Goal: Transaction & Acquisition: Purchase product/service

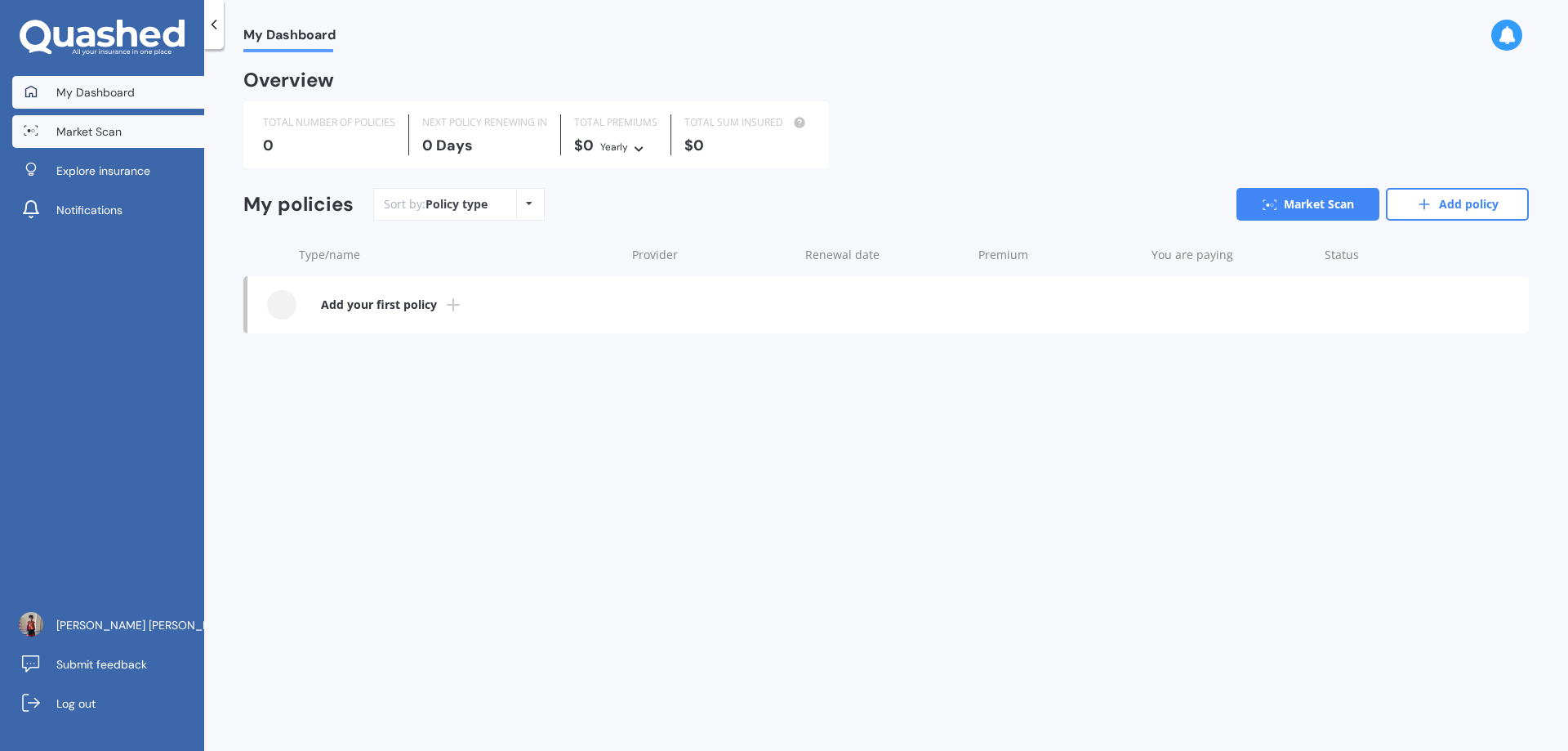
click at [115, 125] on span "Market Scan" at bounding box center [89, 132] width 65 height 16
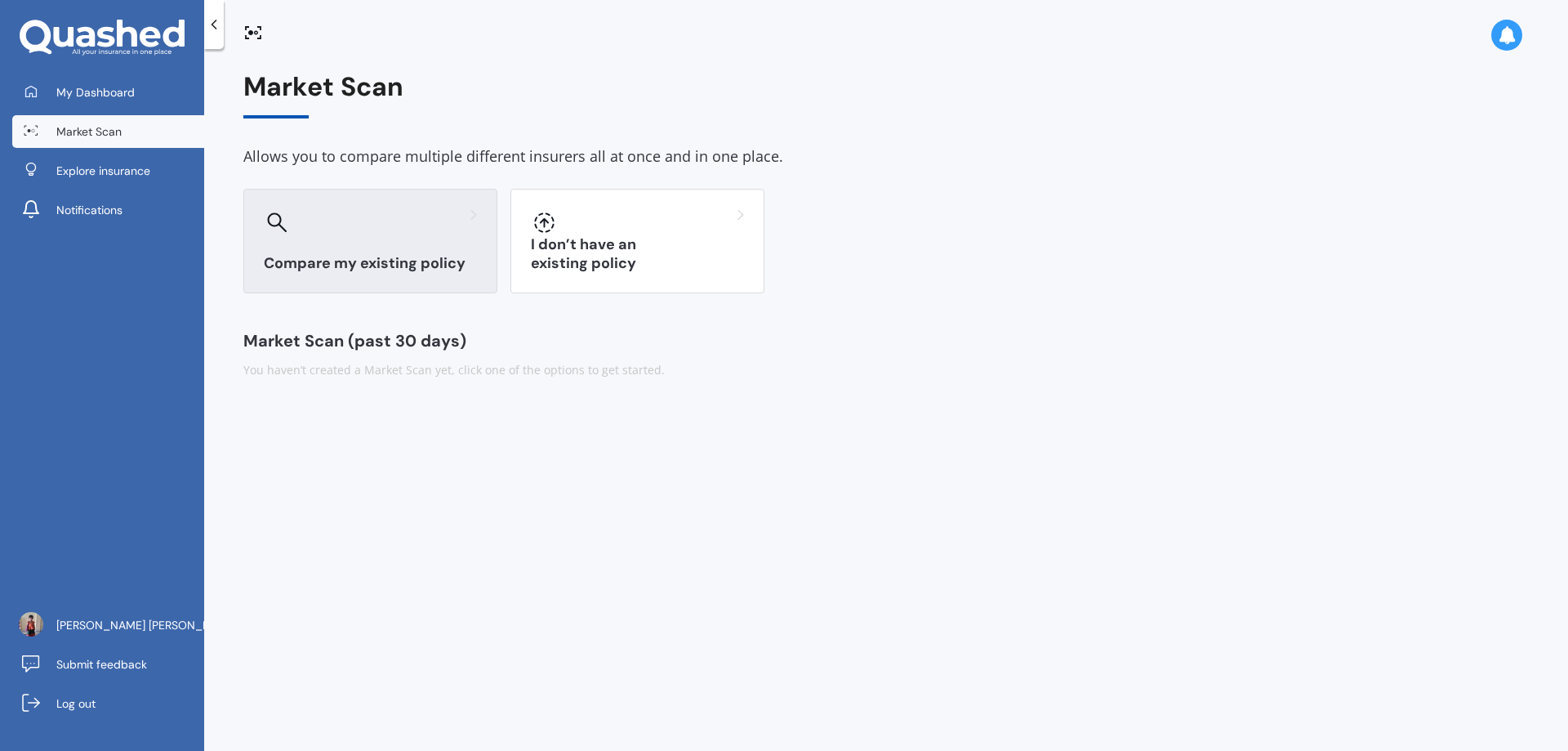
click at [376, 189] on div "Compare my existing policy" at bounding box center [371, 241] width 254 height 105
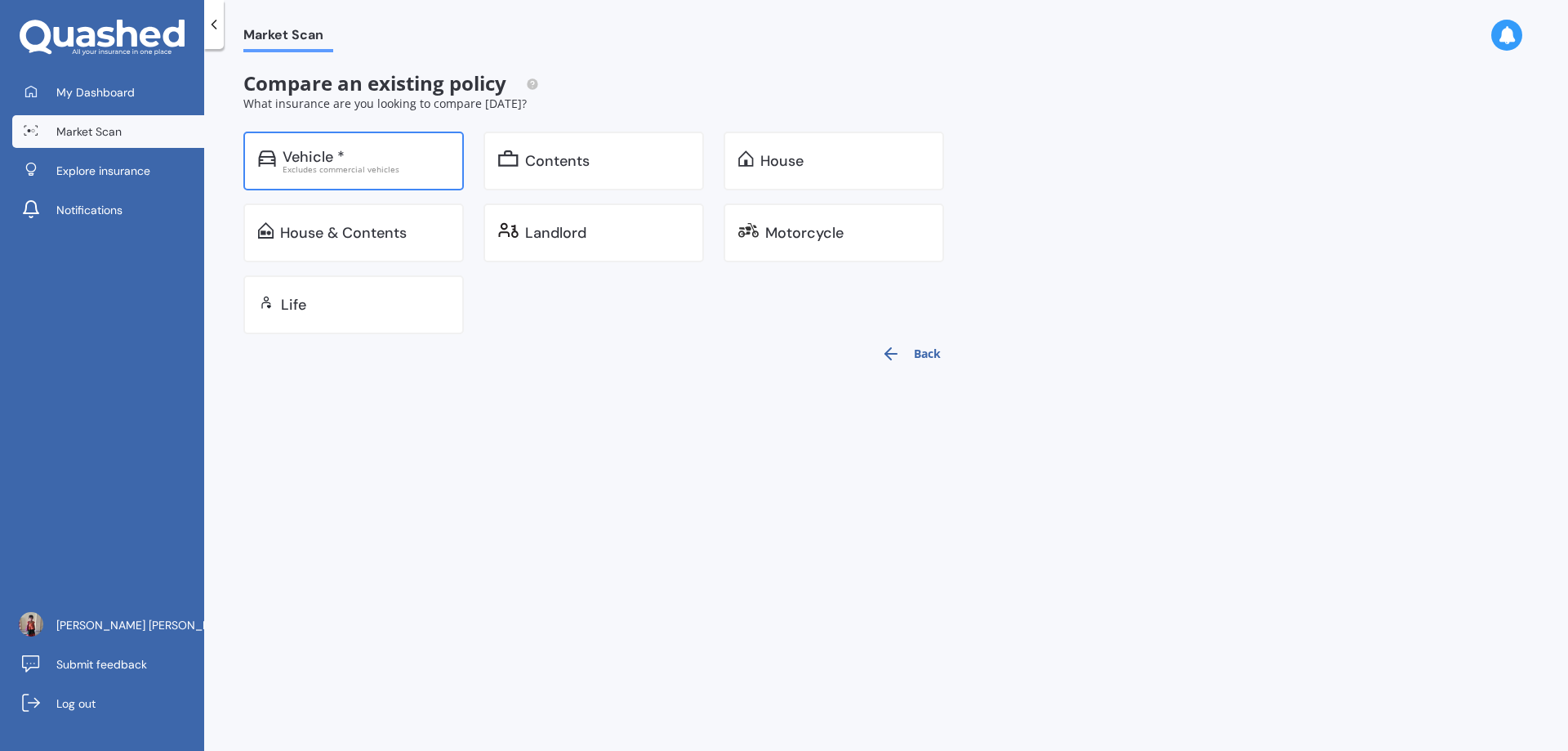
click at [390, 142] on div "Vehicle * Excludes commercial vehicles" at bounding box center [353, 160] width 221 height 59
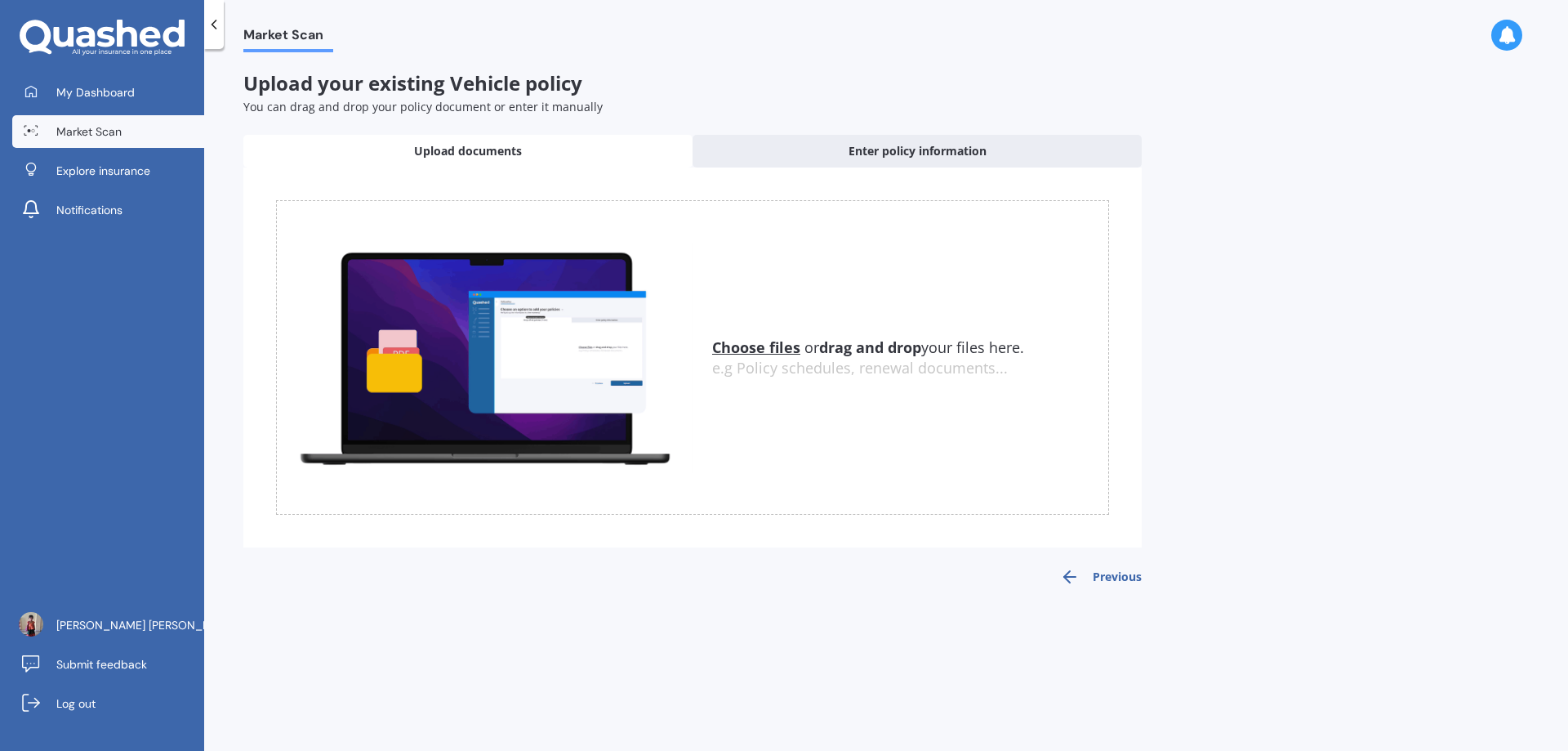
click at [345, 41] on div "Market Scan" at bounding box center [885, 26] width 1364 height 52
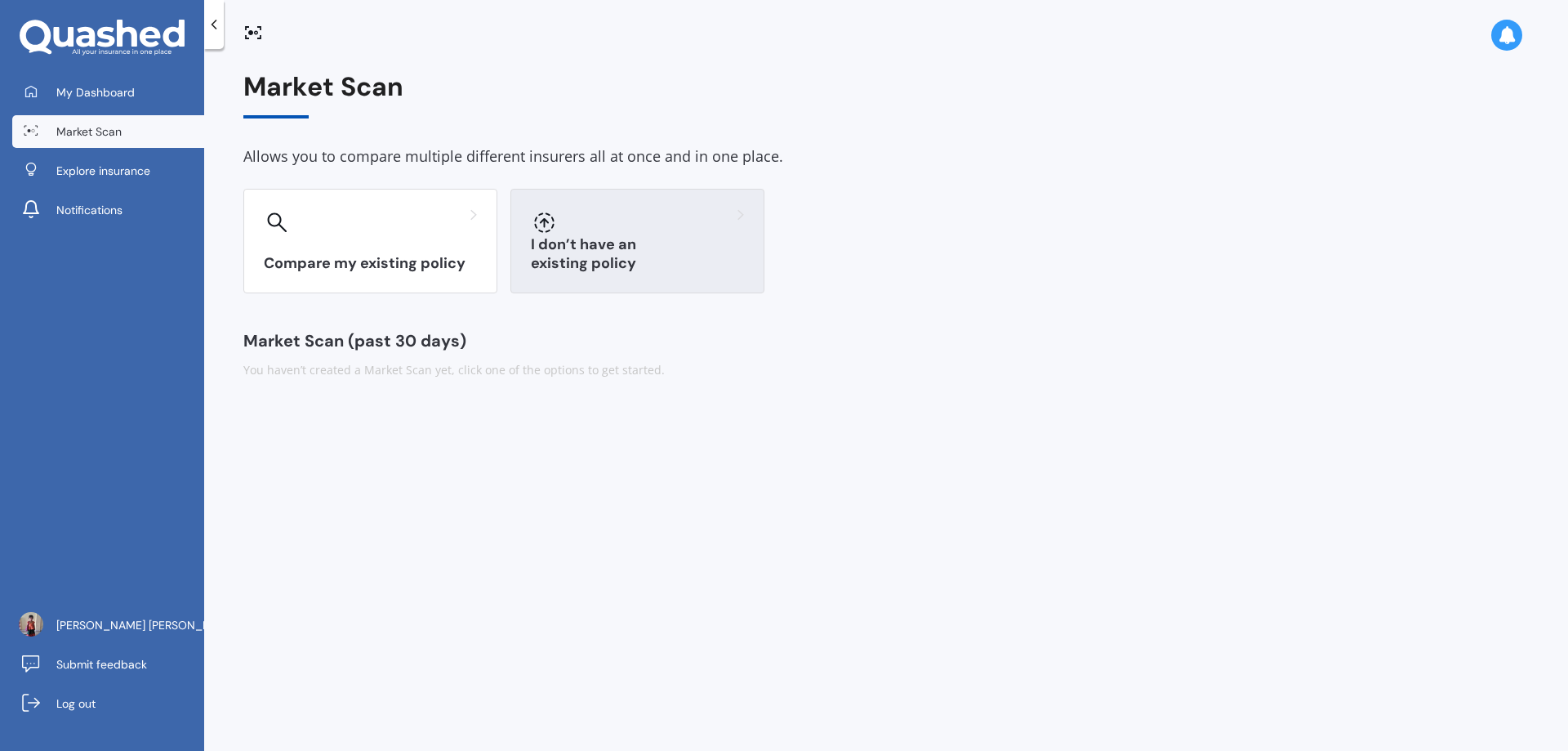
click at [558, 273] on div "I don’t have an existing policy" at bounding box center [637, 241] width 254 height 105
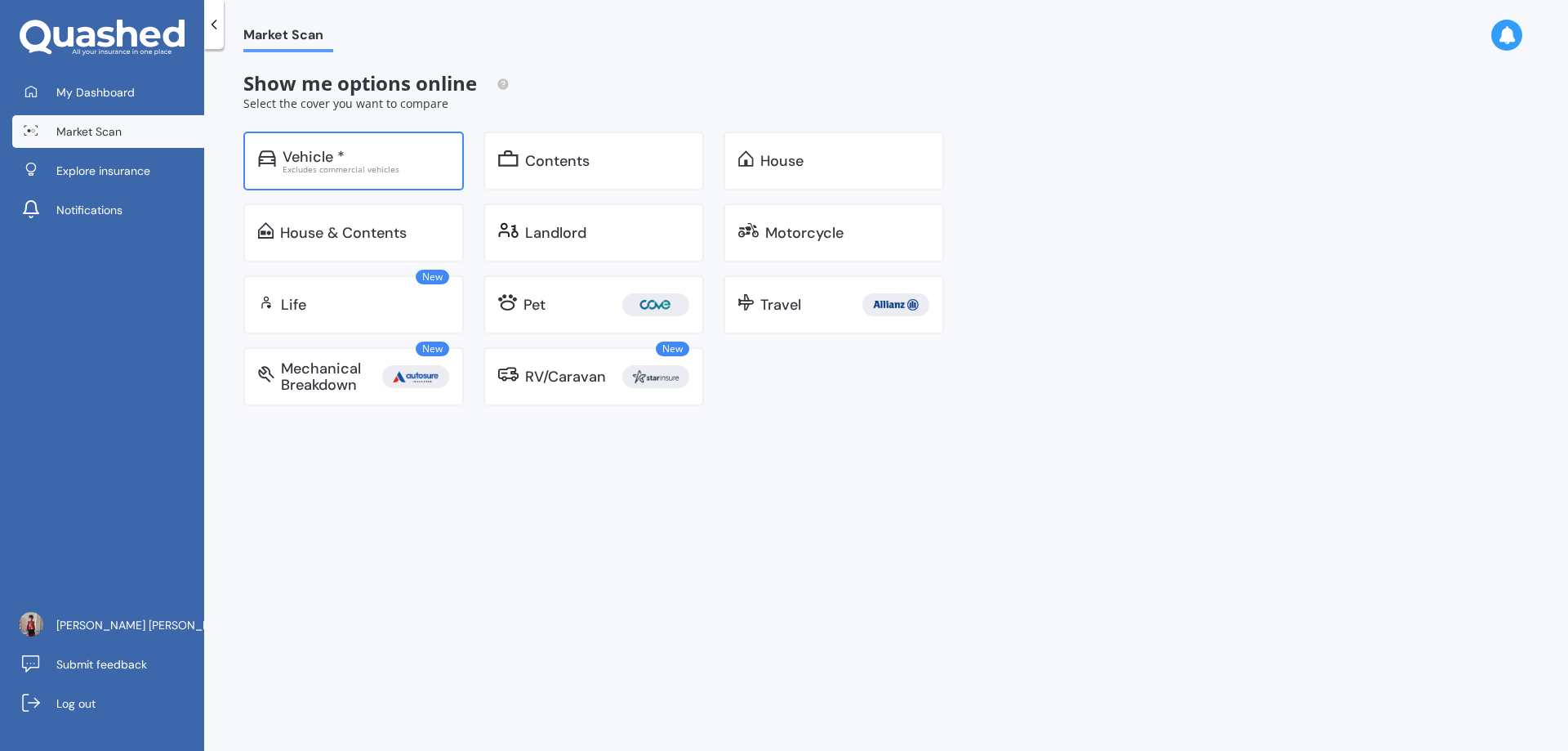
click at [298, 166] on div "Excludes commercial vehicles" at bounding box center [365, 169] width 167 height 8
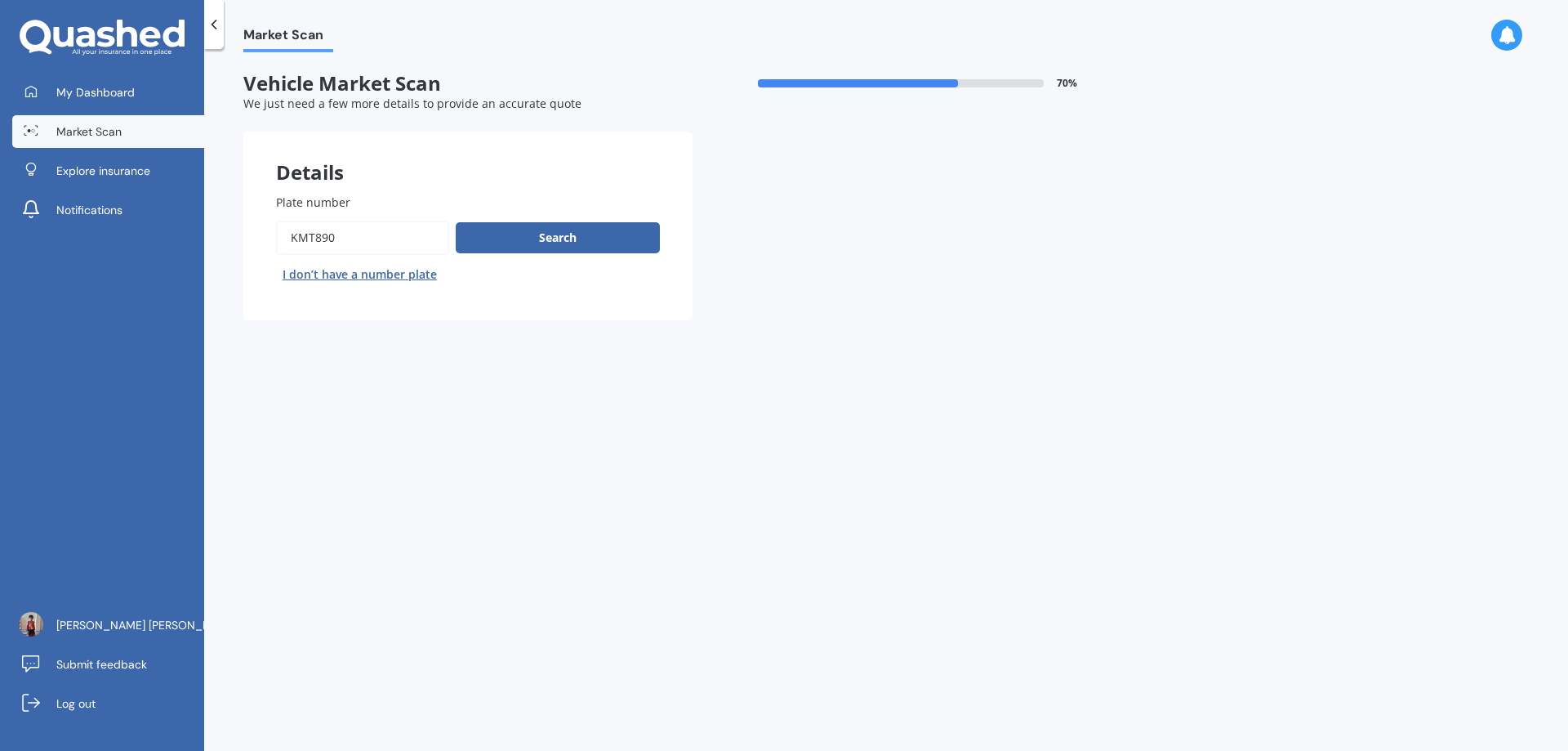
click at [369, 237] on input "Plate number" at bounding box center [362, 238] width 173 height 34
click at [547, 243] on button "Search" at bounding box center [558, 237] width 204 height 31
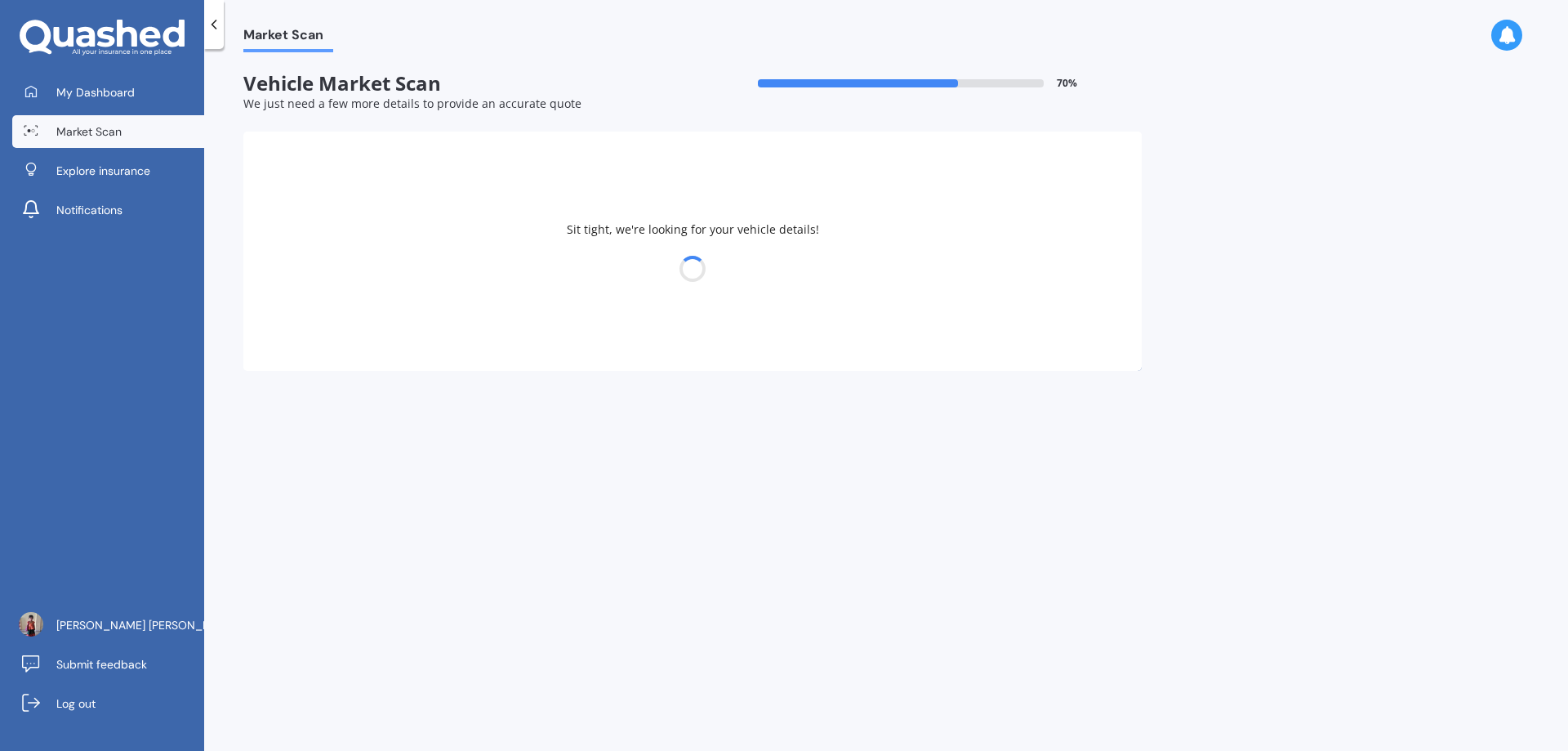
select select "TOYOTA"
select select "PRIUS"
select select "01"
select select "05"
select select "1986"
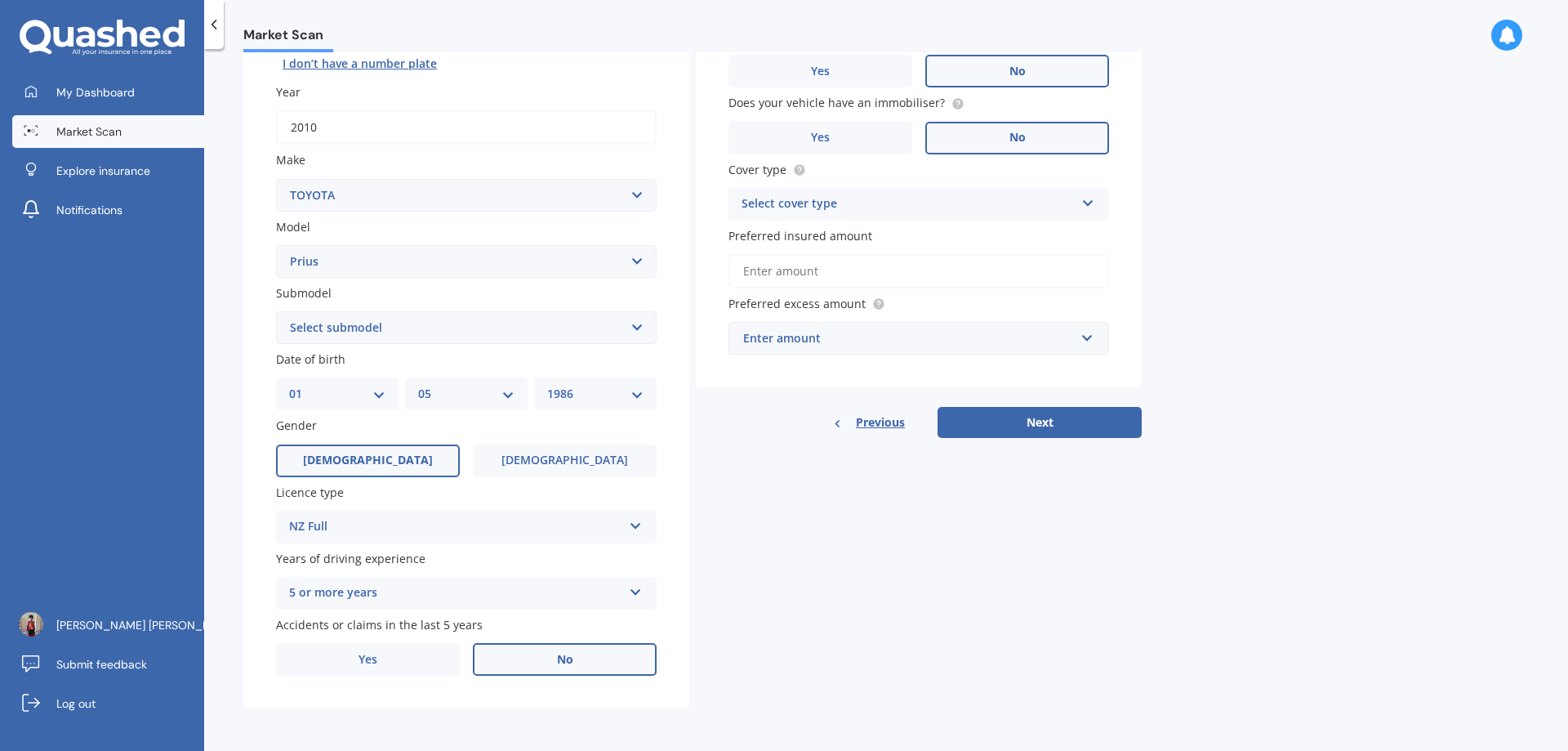
scroll to position [129, 0]
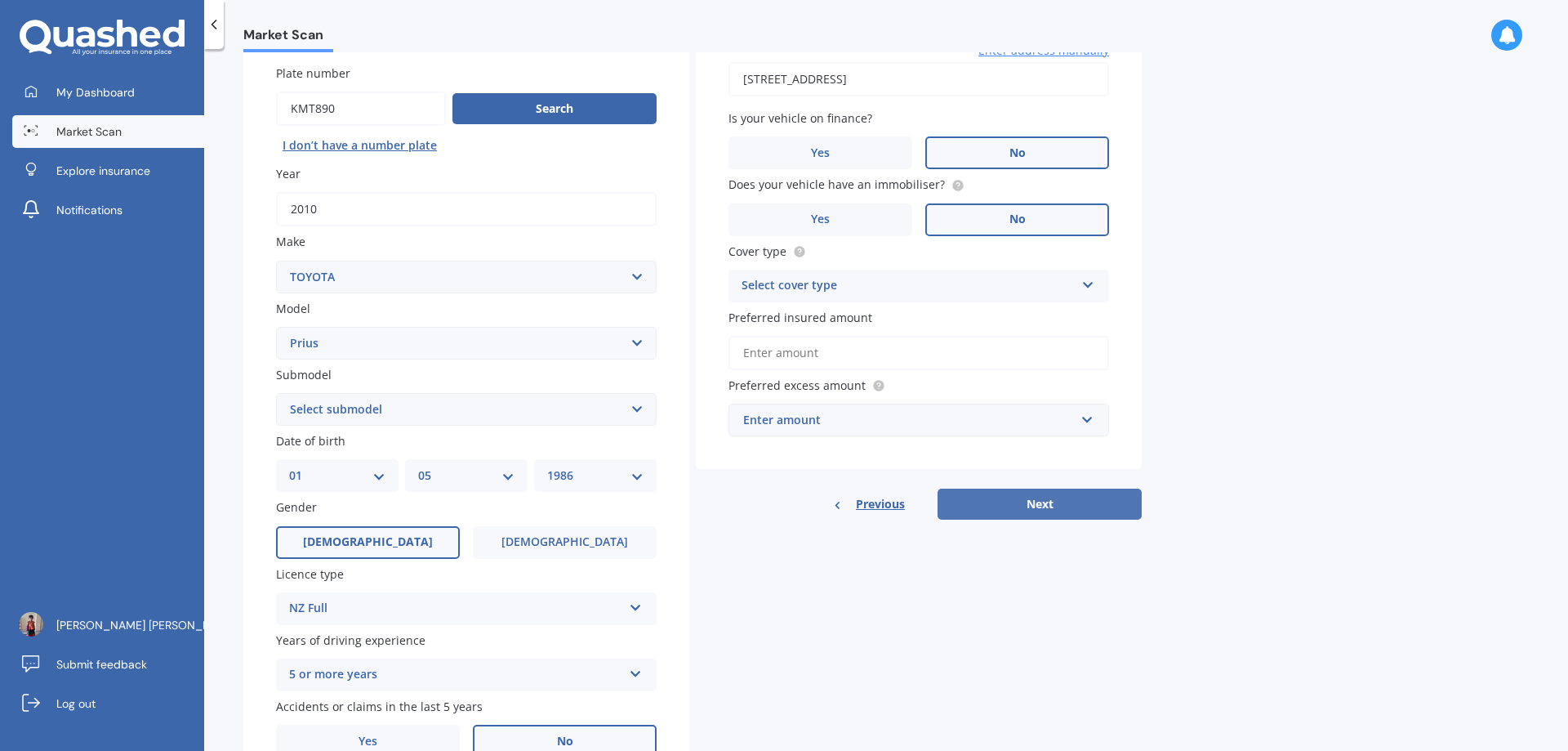
click at [1096, 501] on button "Next" at bounding box center [1040, 504] width 204 height 31
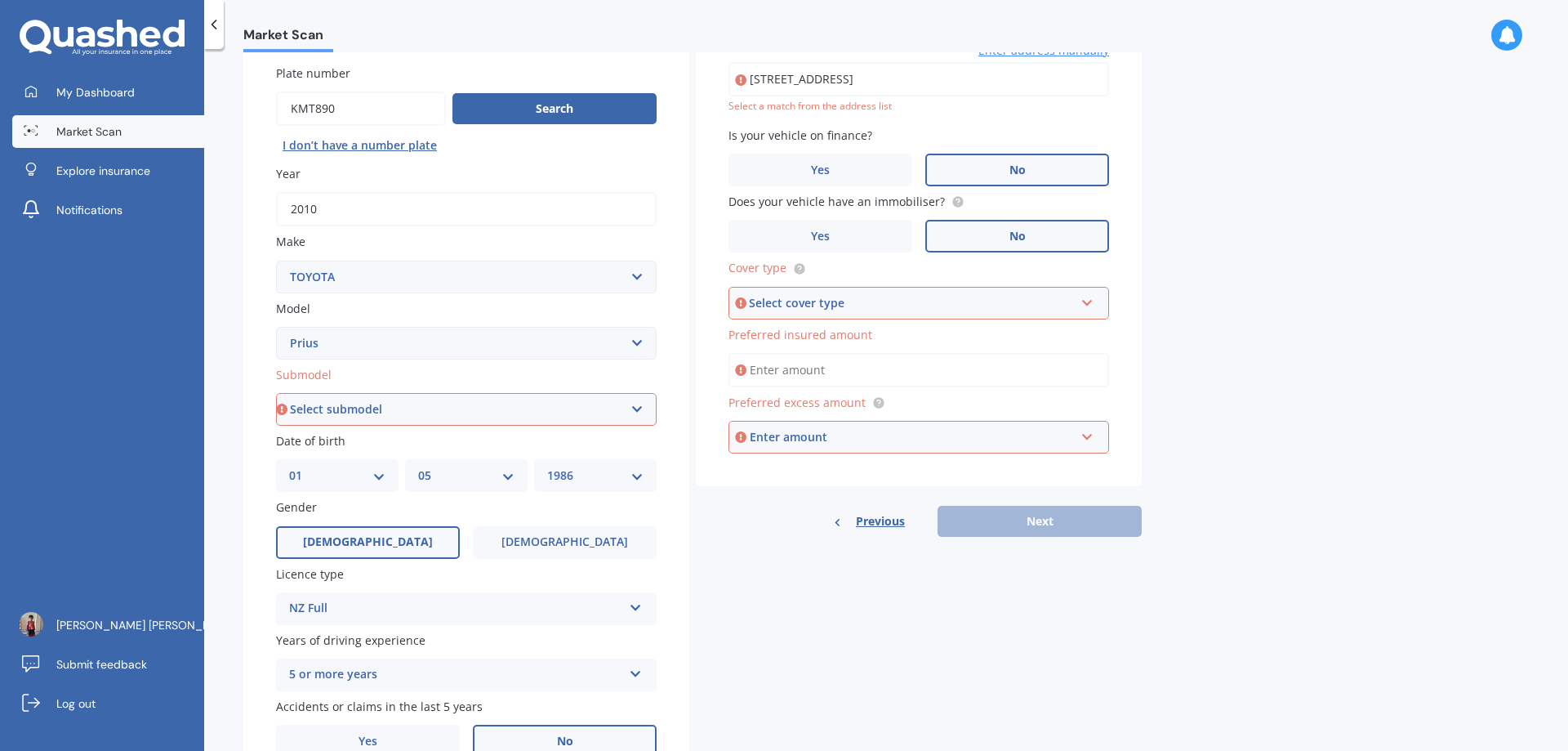
click at [938, 308] on div "Select cover type" at bounding box center [912, 303] width 326 height 18
click at [882, 341] on div "Comprehensive" at bounding box center [919, 334] width 378 height 30
click at [1377, 320] on div "Market Scan Vehicle Market Scan 70 % We just need a few more details to provide…" at bounding box center [885, 403] width 1364 height 701
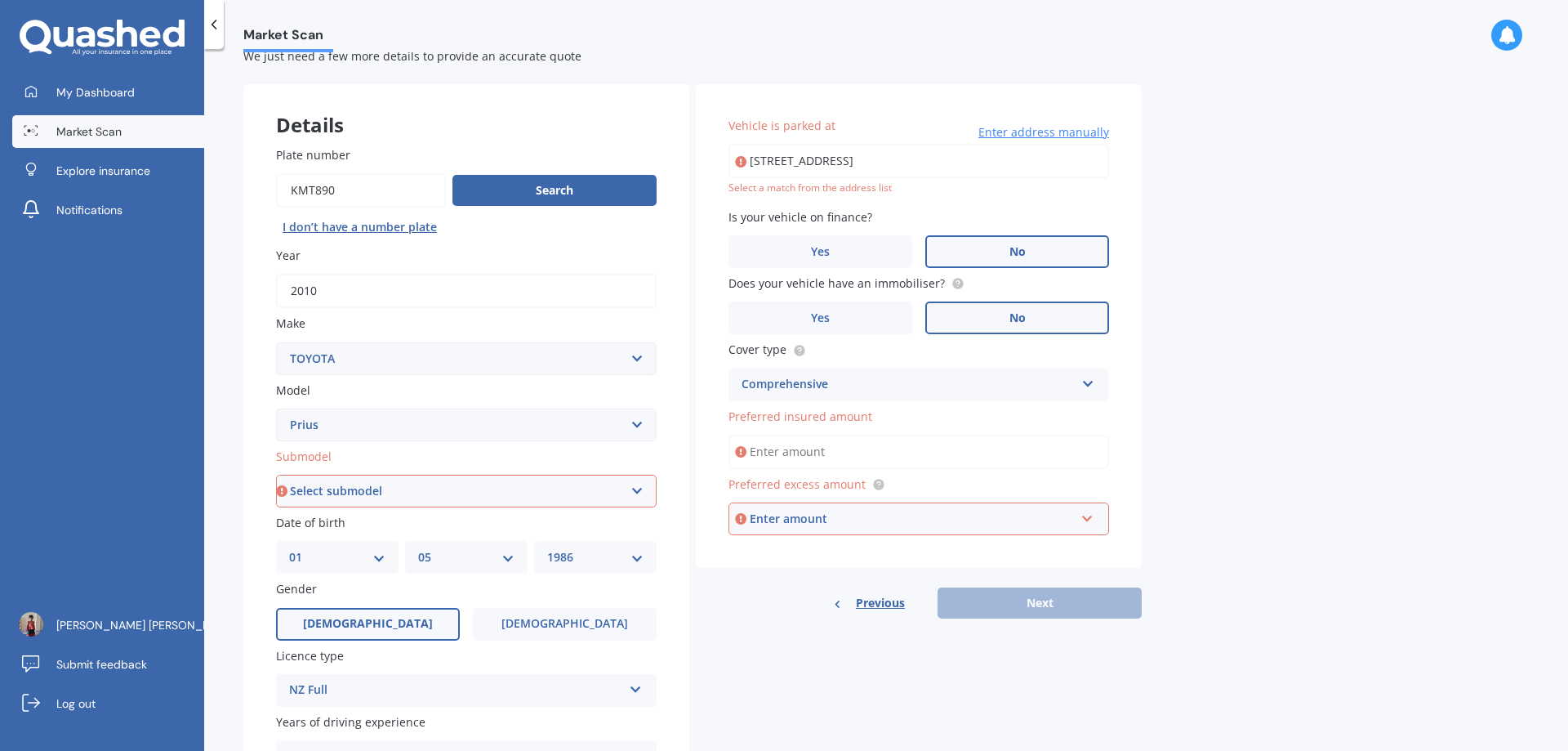
click at [820, 447] on input "Preferred insured amount" at bounding box center [919, 452] width 381 height 34
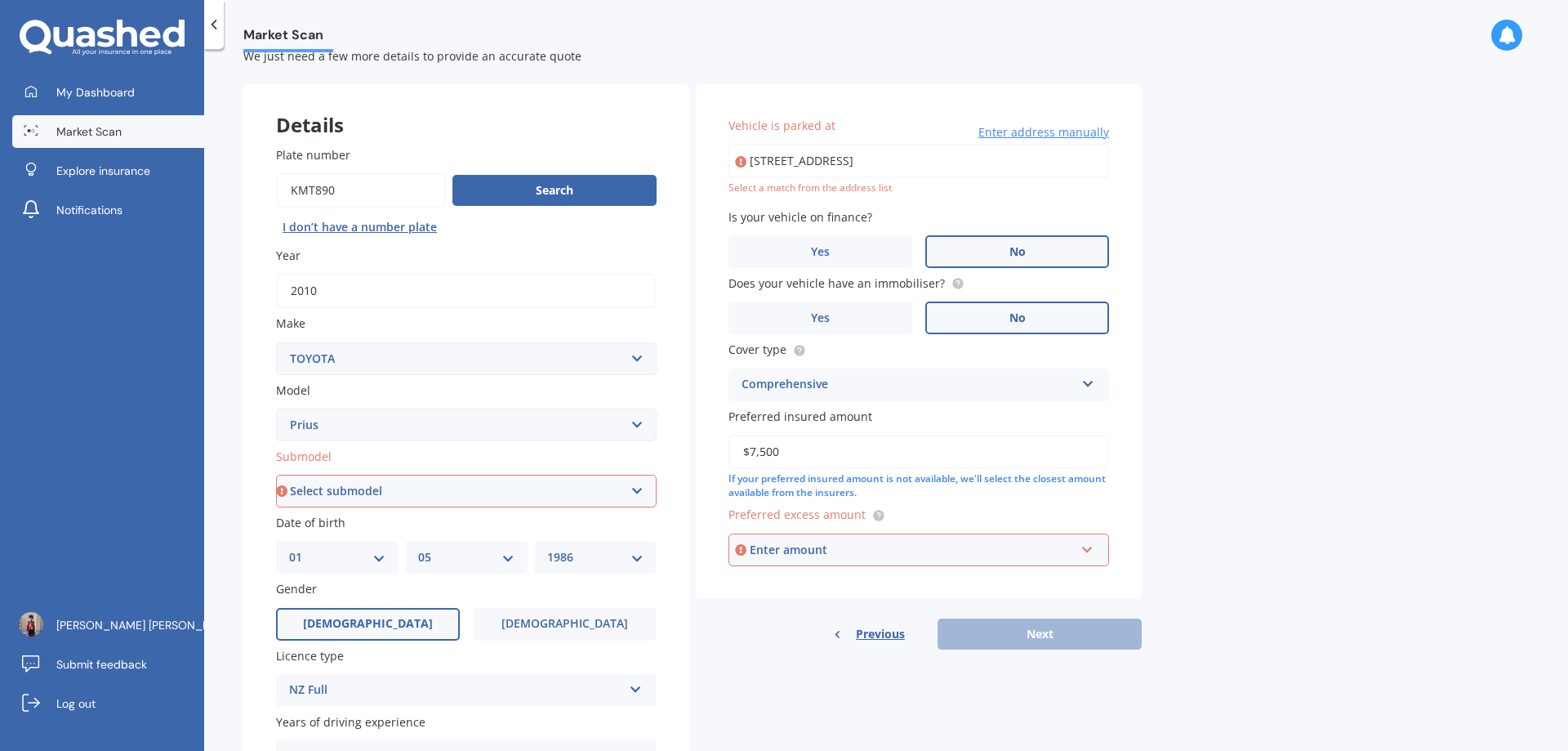
type input "$7,500"
click at [1240, 387] on div "Market Scan Vehicle Market Scan 70 % We just need a few more details to provide…" at bounding box center [885, 403] width 1364 height 701
click at [1051, 543] on div "Enter amount" at bounding box center [912, 550] width 326 height 18
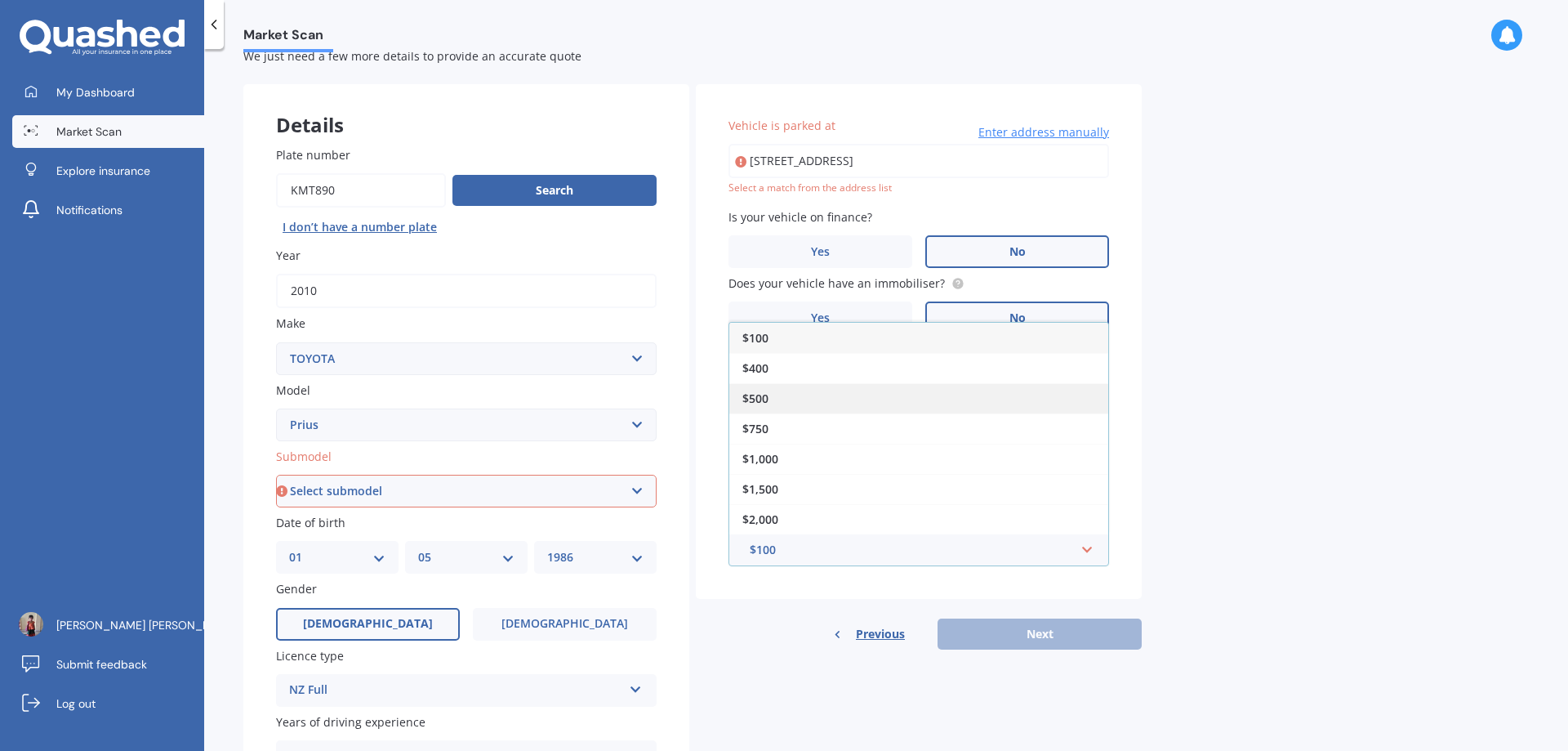
click at [835, 395] on div "$500" at bounding box center [919, 398] width 379 height 31
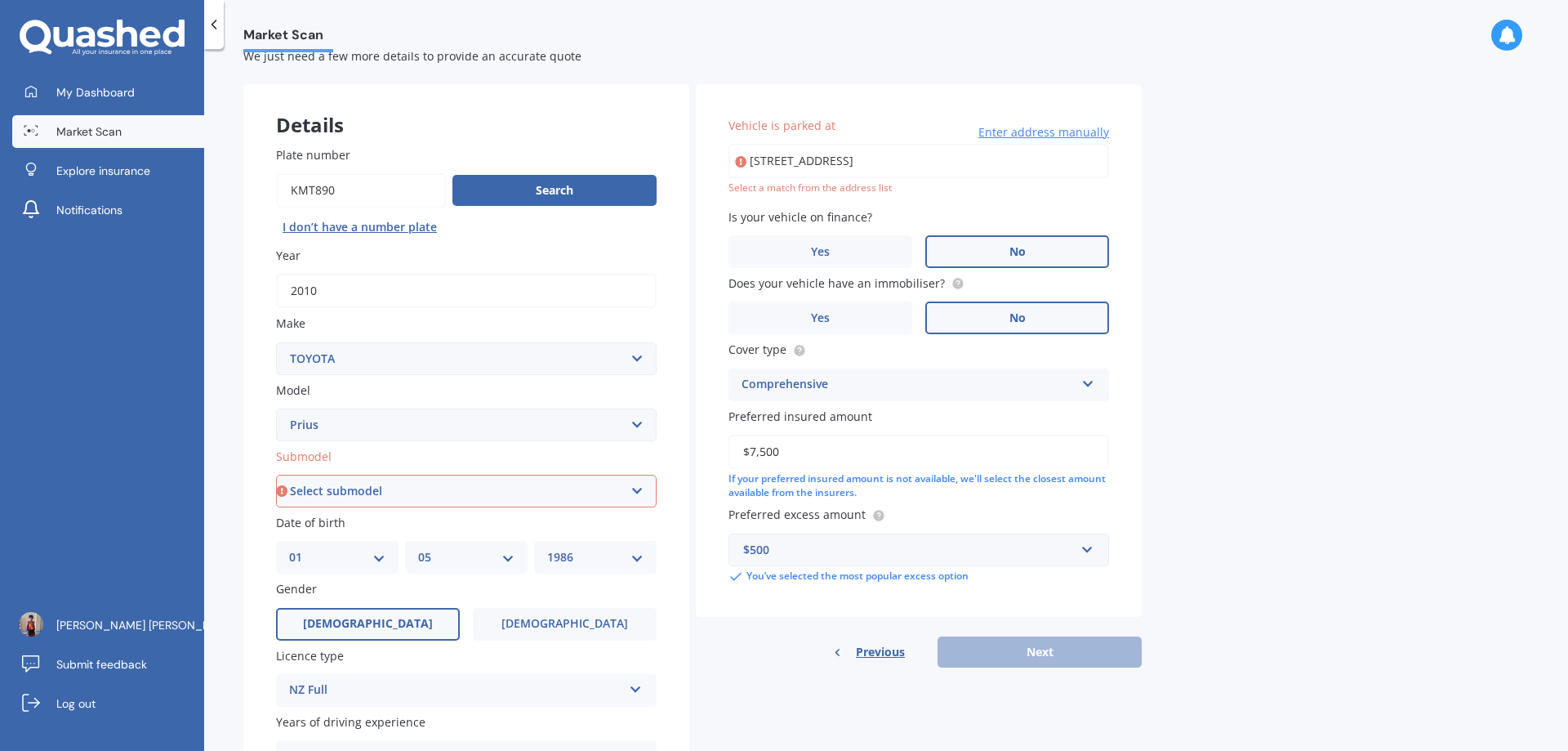
click at [1029, 663] on div "Previous Next" at bounding box center [919, 652] width 446 height 31
click at [999, 147] on input "[STREET_ADDRESS]" at bounding box center [919, 160] width 381 height 34
type input "[STREET_ADDRESS]"
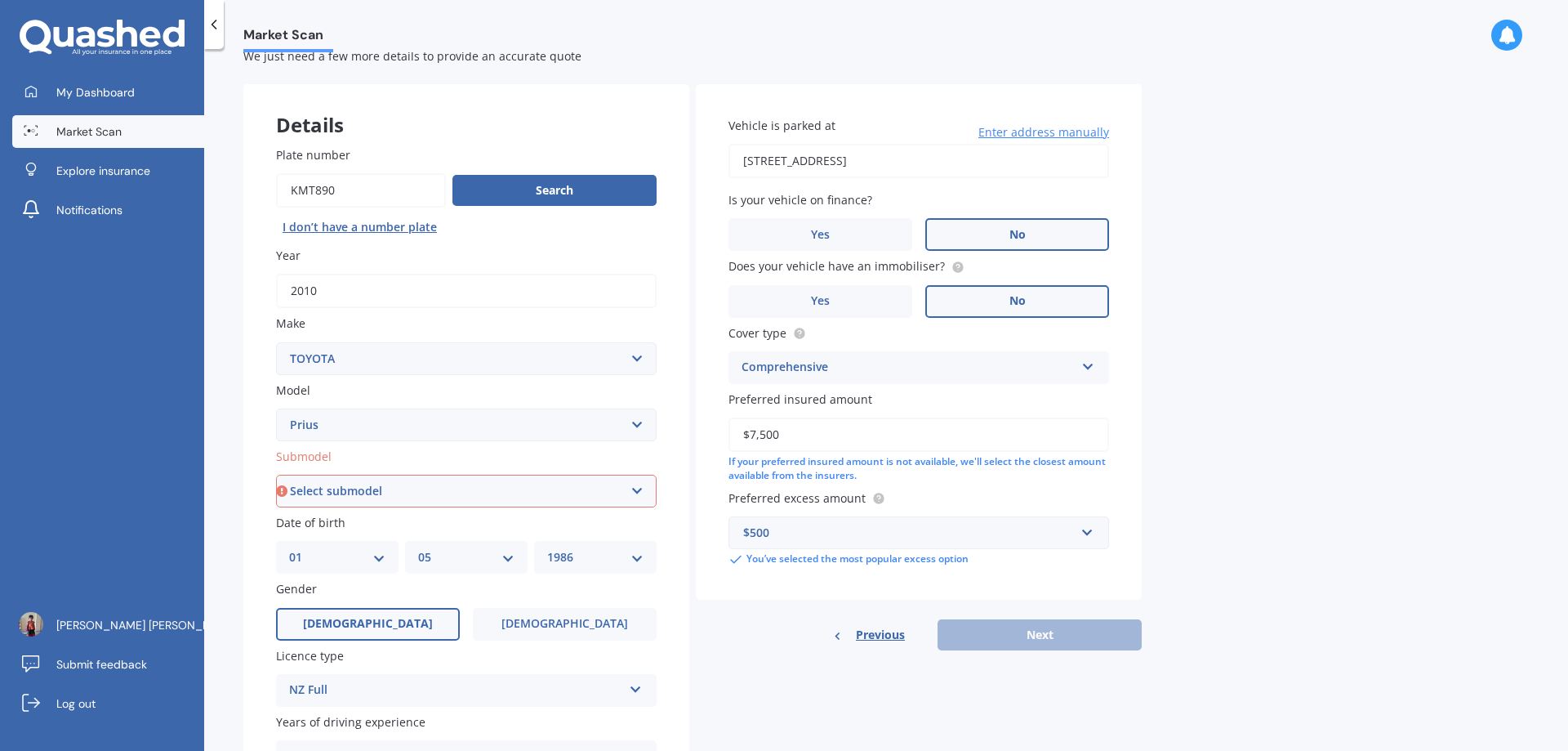
click at [1016, 230] on span "No" at bounding box center [1018, 234] width 16 height 14
click at [0, 0] on input "No" at bounding box center [0, 0] width 0 height 0
click at [1005, 299] on label "No" at bounding box center [1017, 301] width 184 height 32
click at [0, 0] on input "No" at bounding box center [0, 0] width 0 height 0
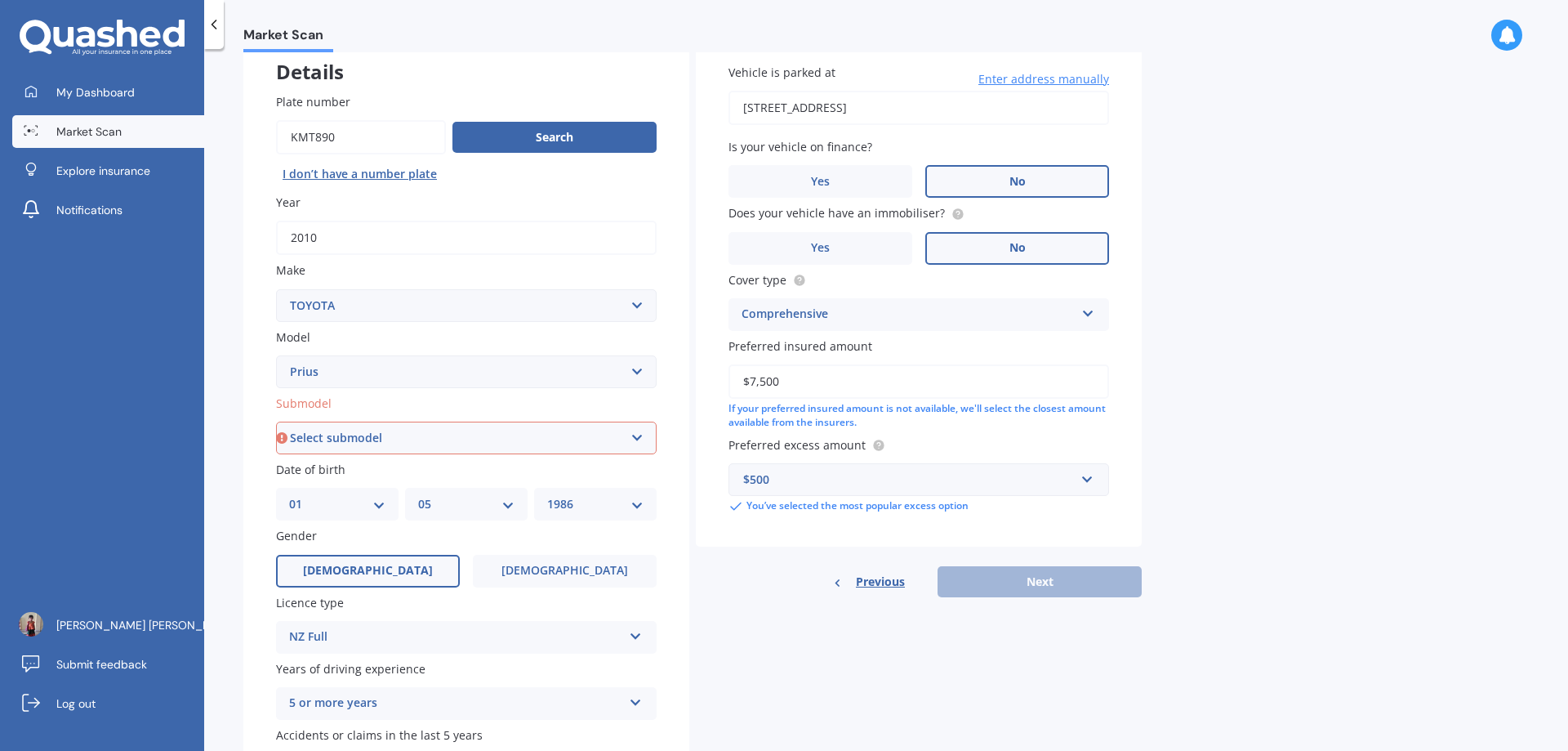
scroll to position [129, 0]
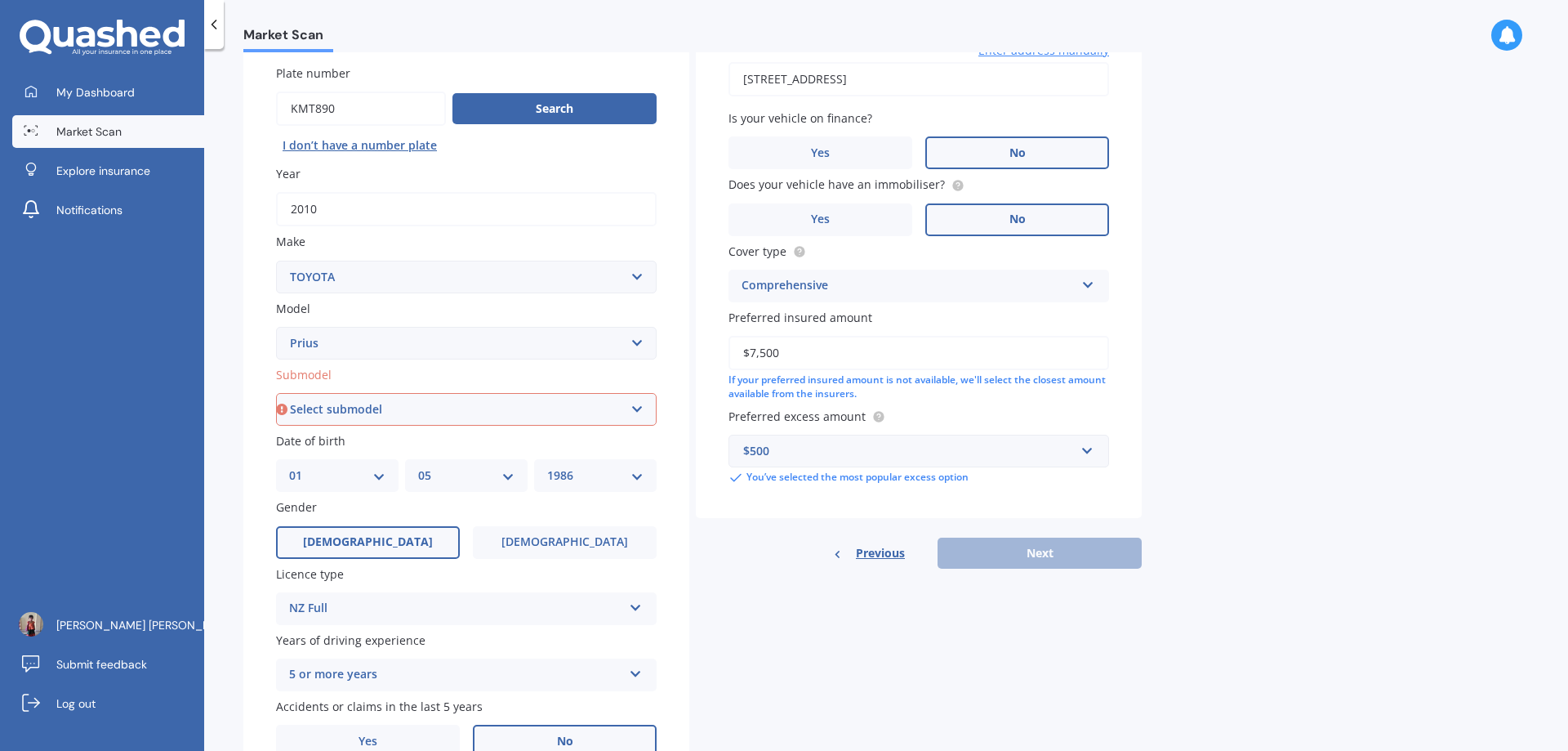
click at [453, 402] on select "Select submodel (All other) Hybrid" at bounding box center [466, 409] width 381 height 32
select select "HYBRID"
click at [276, 393] on select "Select submodel (All other) Hybrid" at bounding box center [466, 409] width 381 height 32
click at [1092, 532] on div "Vehicle is parked at [STREET_ADDRESS] Enter address manually Is your vehicle on…" at bounding box center [919, 286] width 446 height 566
click at [1083, 553] on button "Next" at bounding box center [1040, 553] width 204 height 31
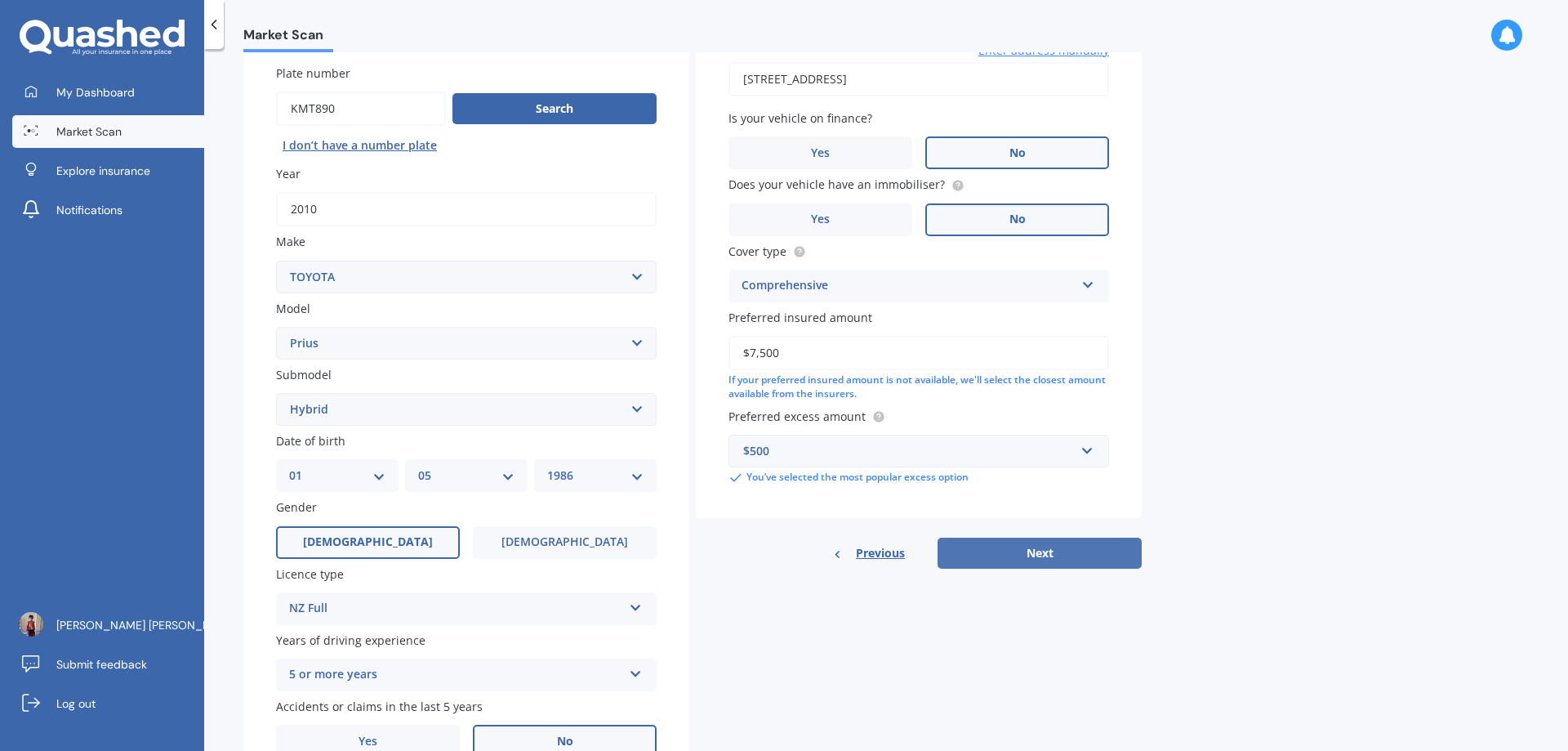
scroll to position [0, 0]
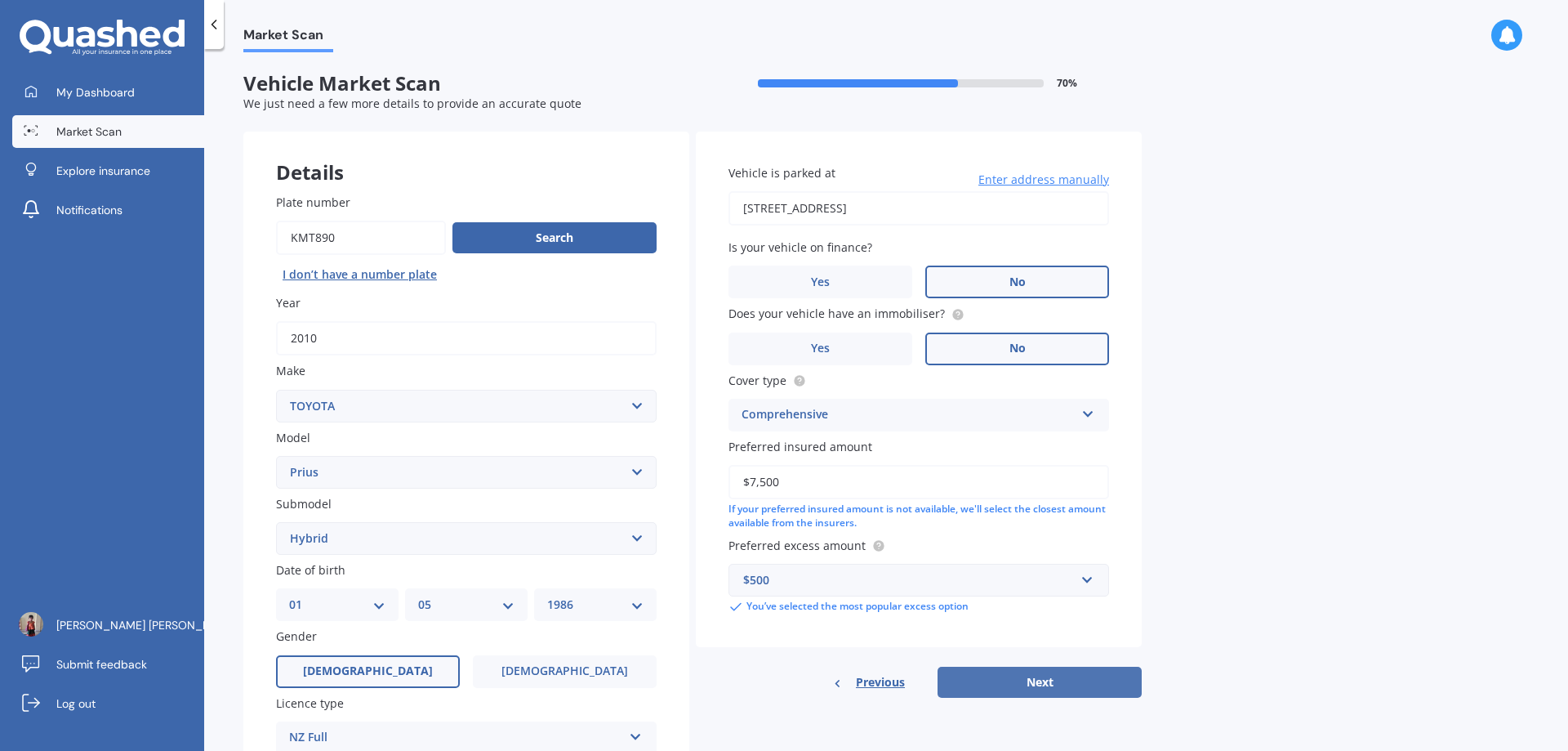
select select "01"
select select "05"
select select "1986"
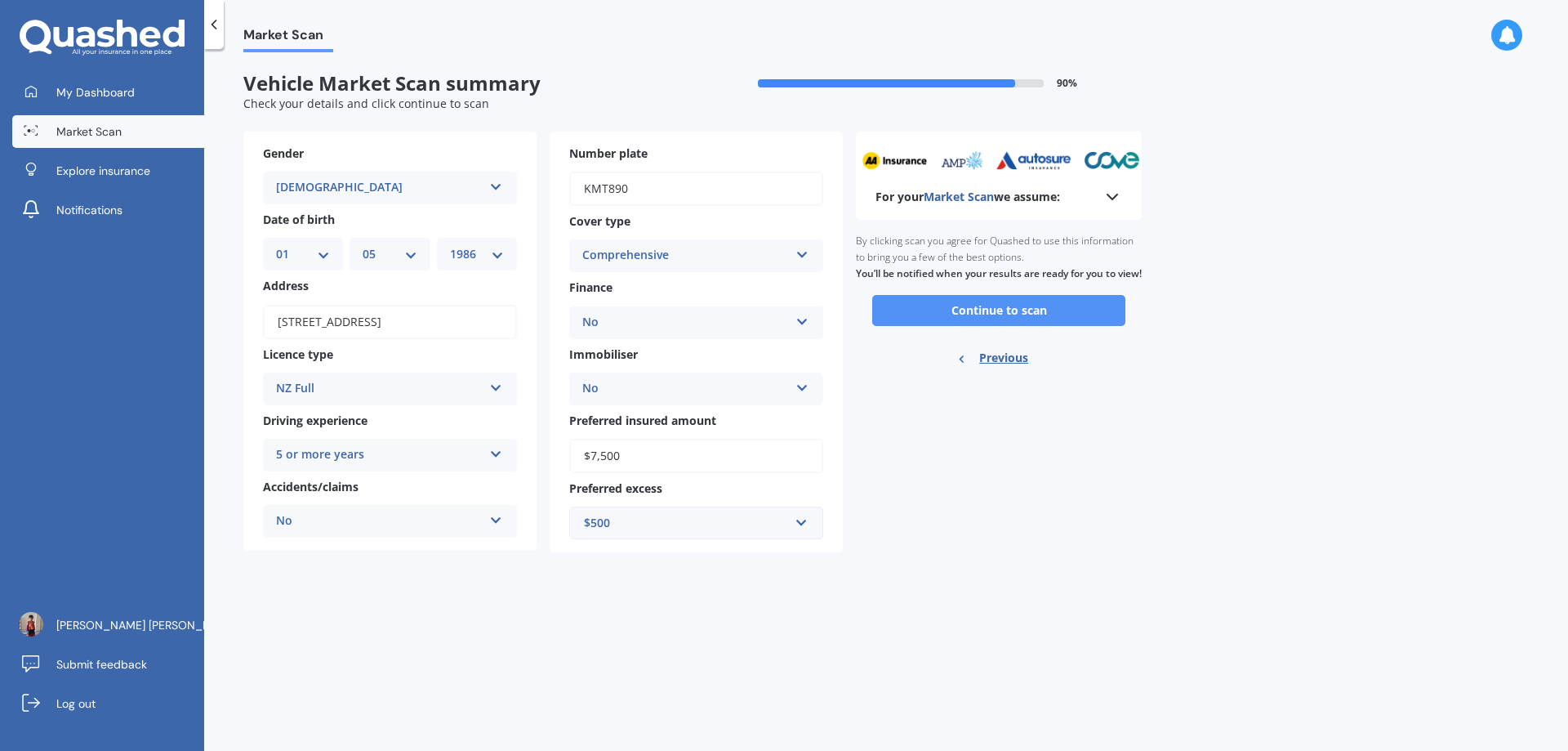
click at [1067, 325] on button "Continue to scan" at bounding box center [999, 310] width 253 height 31
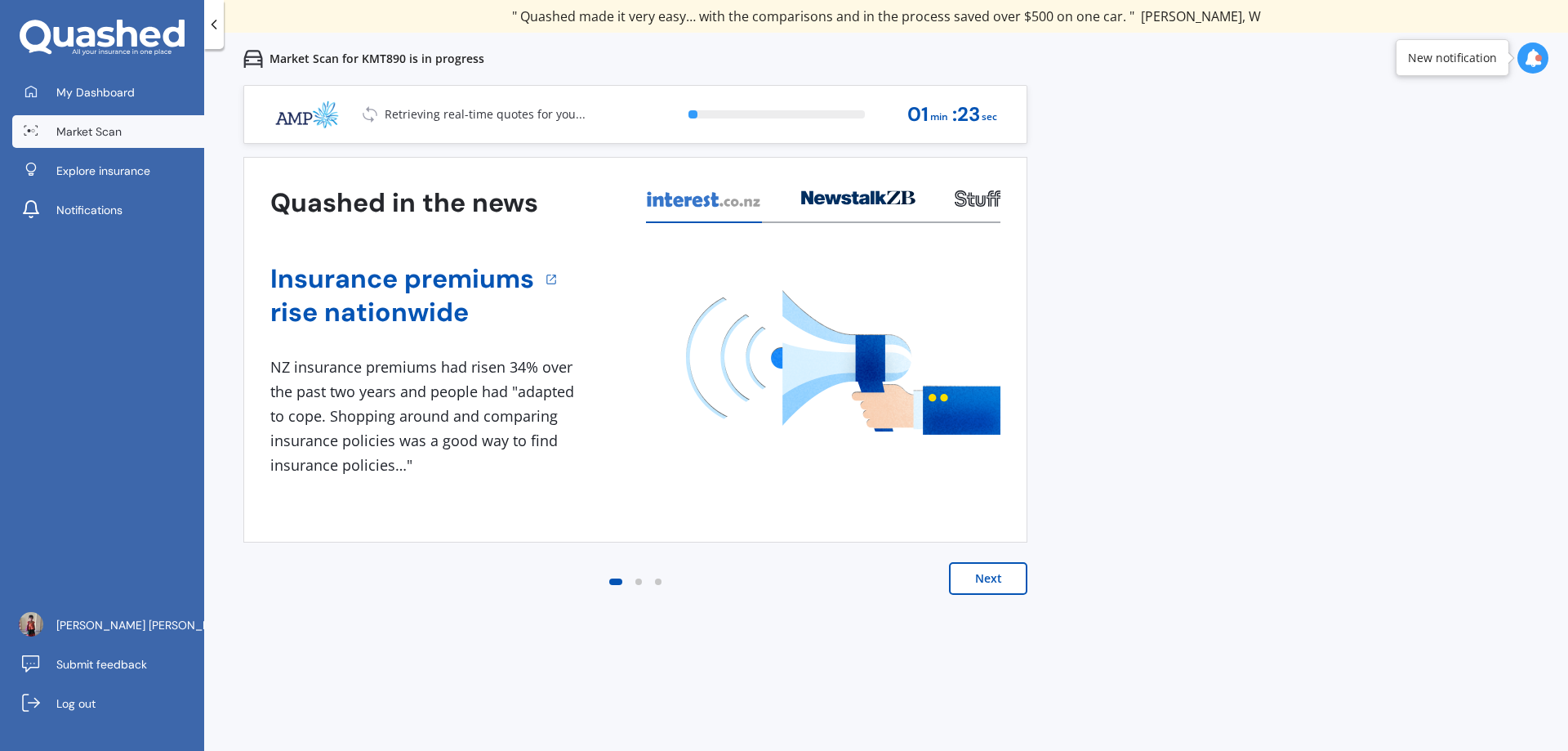
click at [995, 582] on button "Next" at bounding box center [988, 578] width 78 height 32
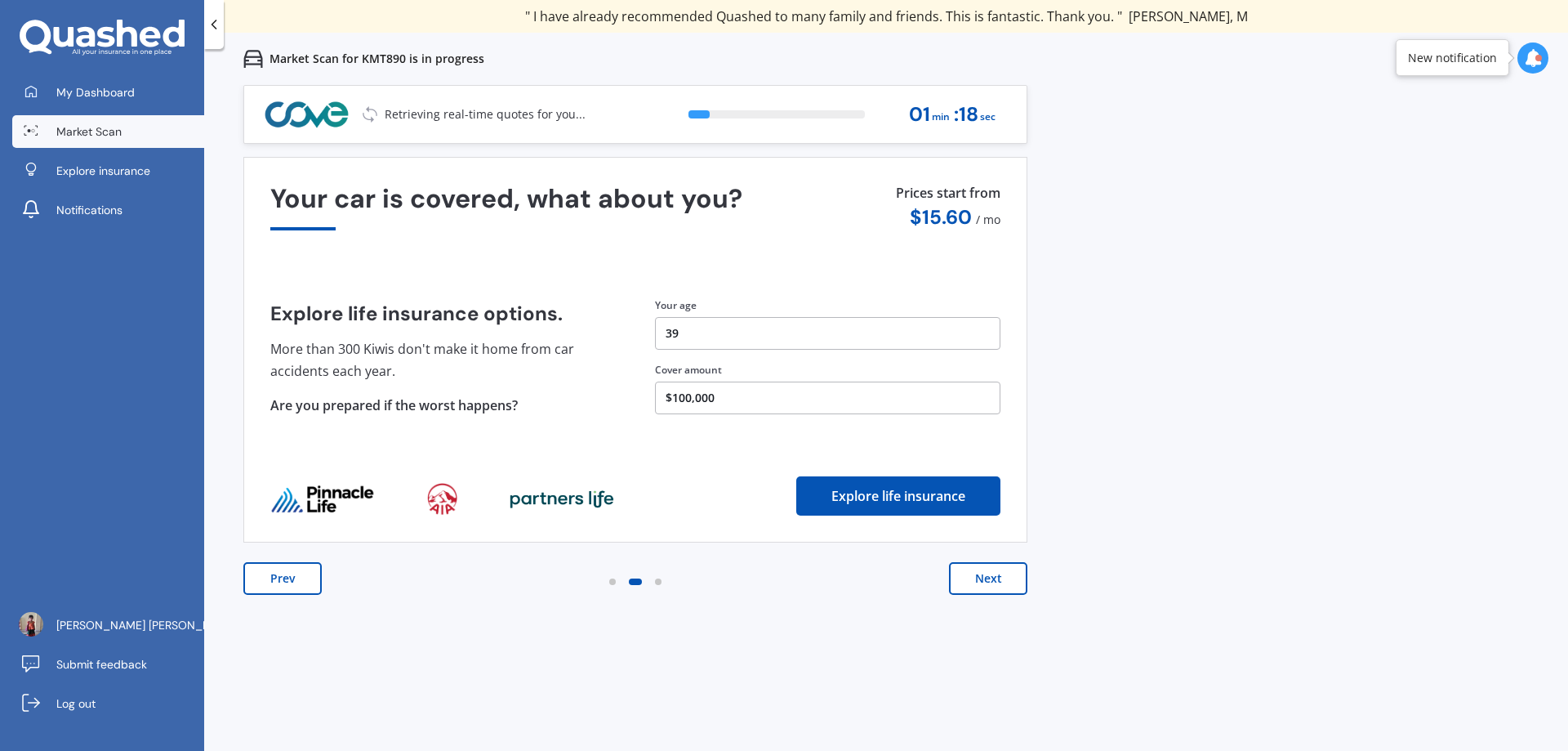
click at [992, 575] on button "Next" at bounding box center [988, 578] width 78 height 32
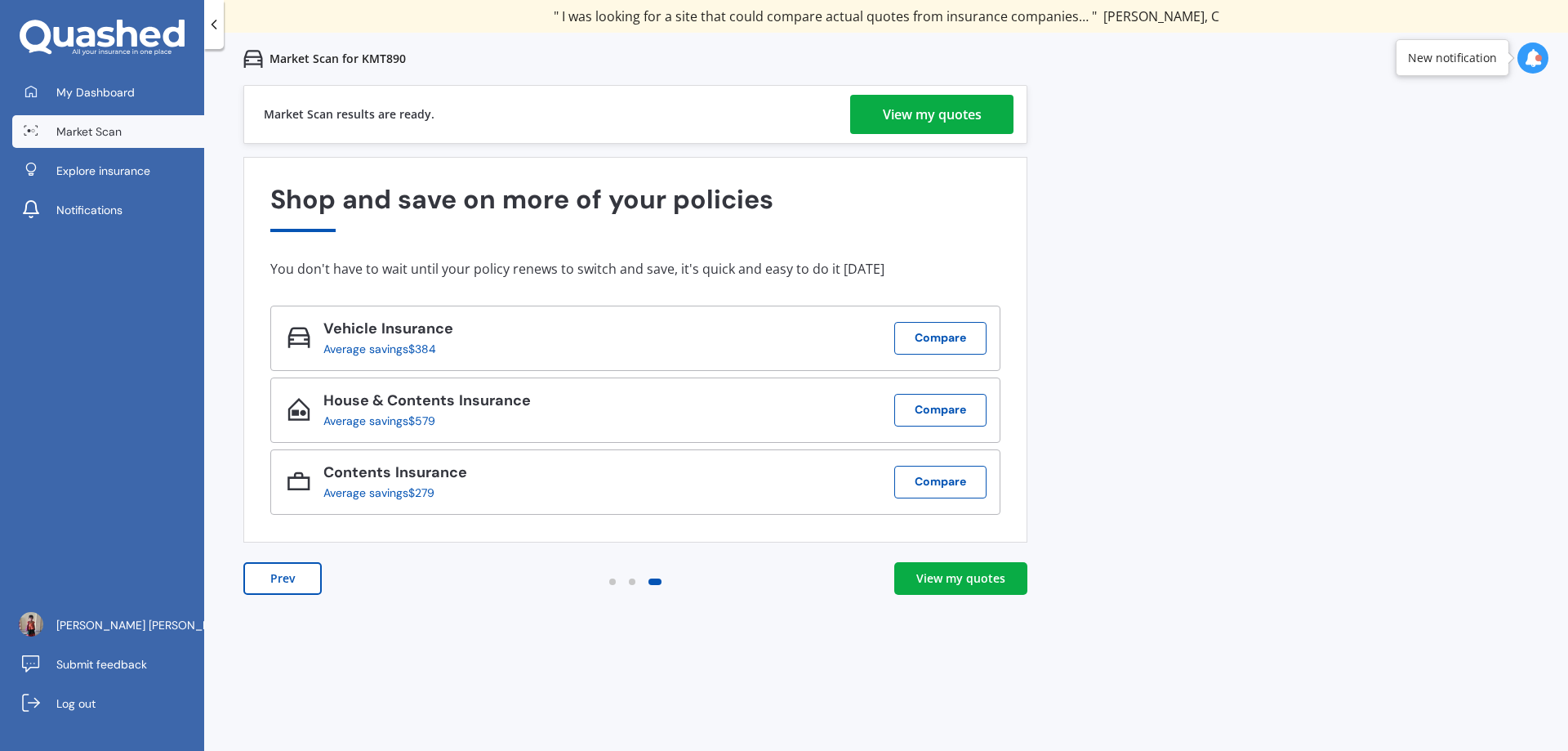
click at [962, 130] on div "View my quotes" at bounding box center [932, 114] width 99 height 39
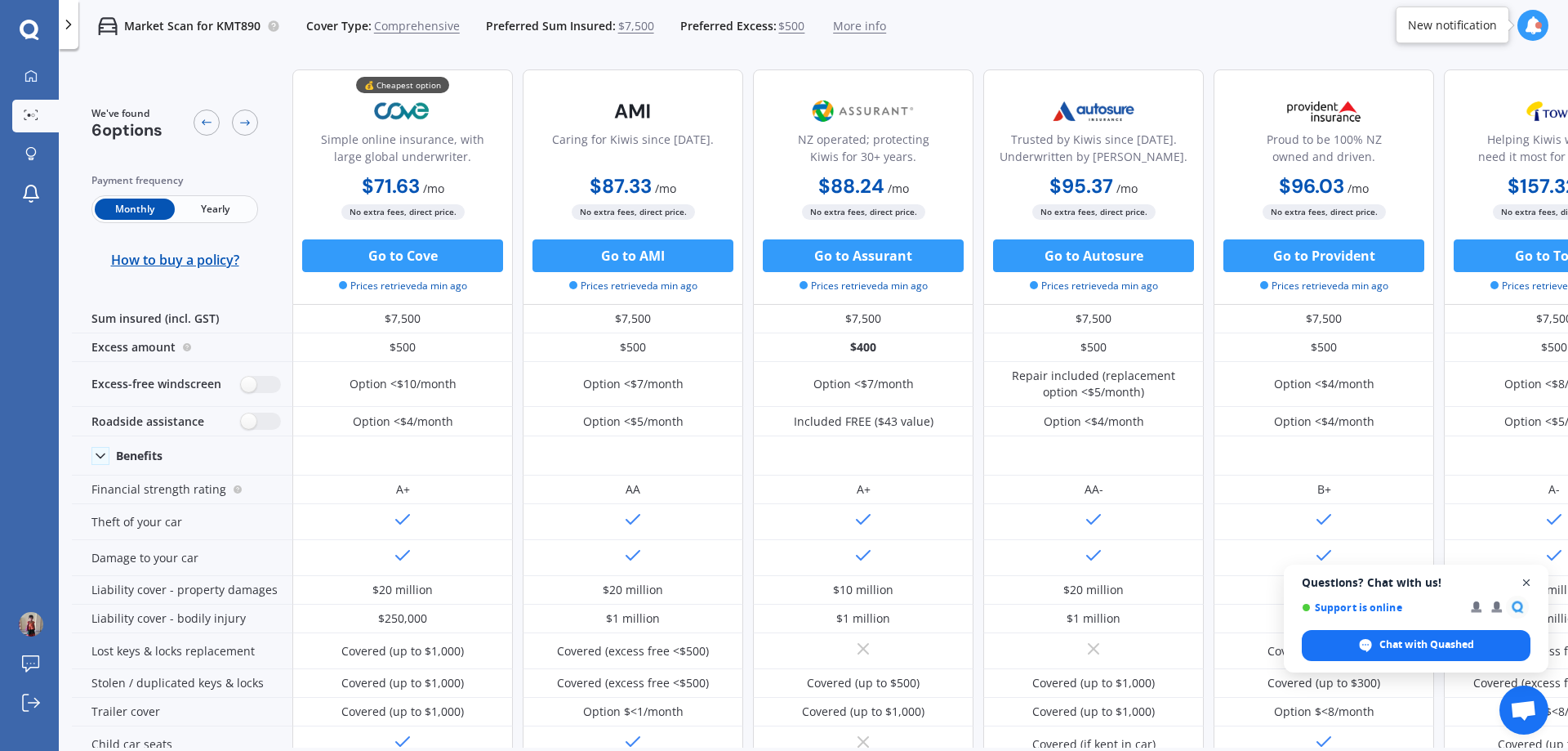
click at [1526, 584] on span "Close chat" at bounding box center [1527, 582] width 21 height 21
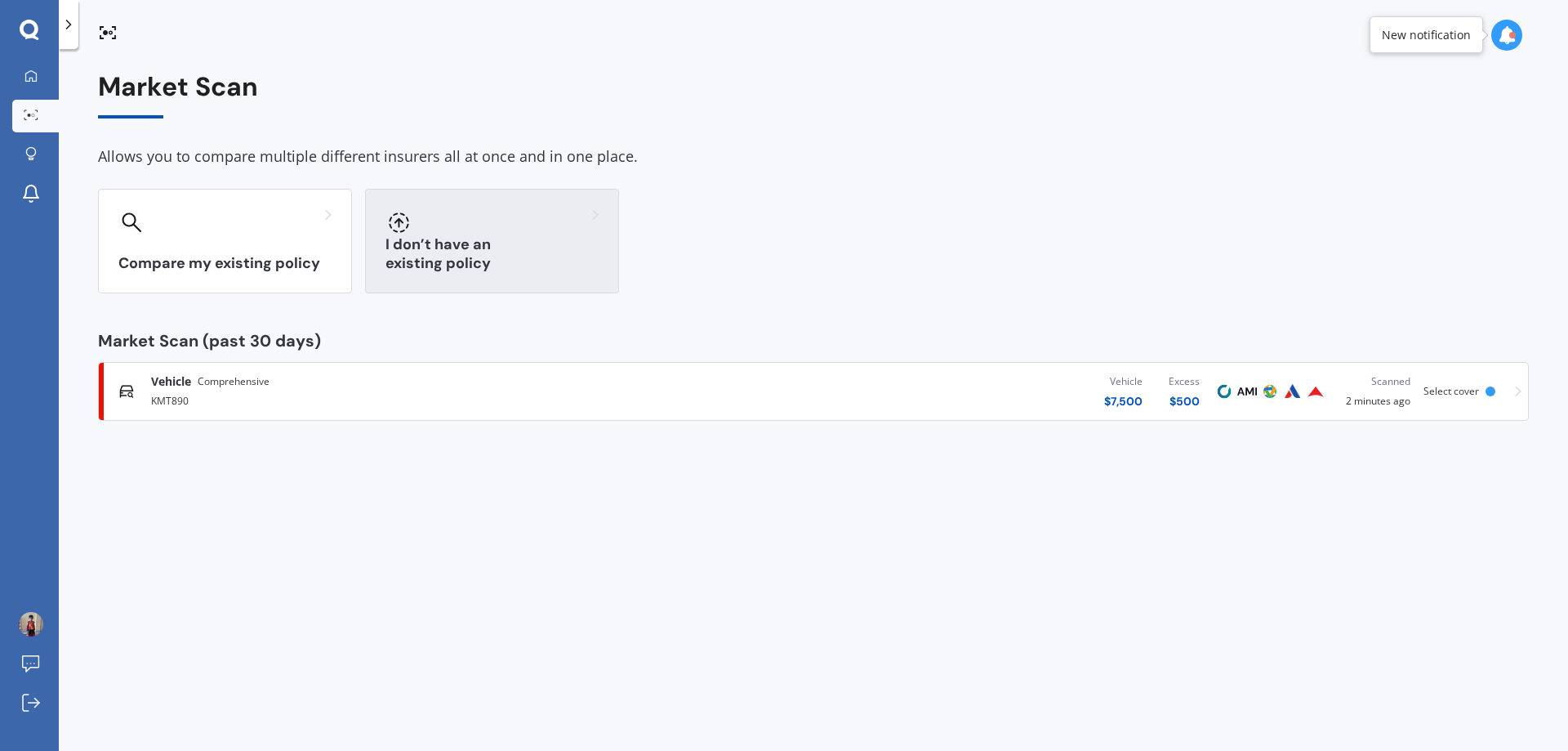
click at [553, 237] on div "I don’t have an existing policy" at bounding box center [492, 241] width 254 height 105
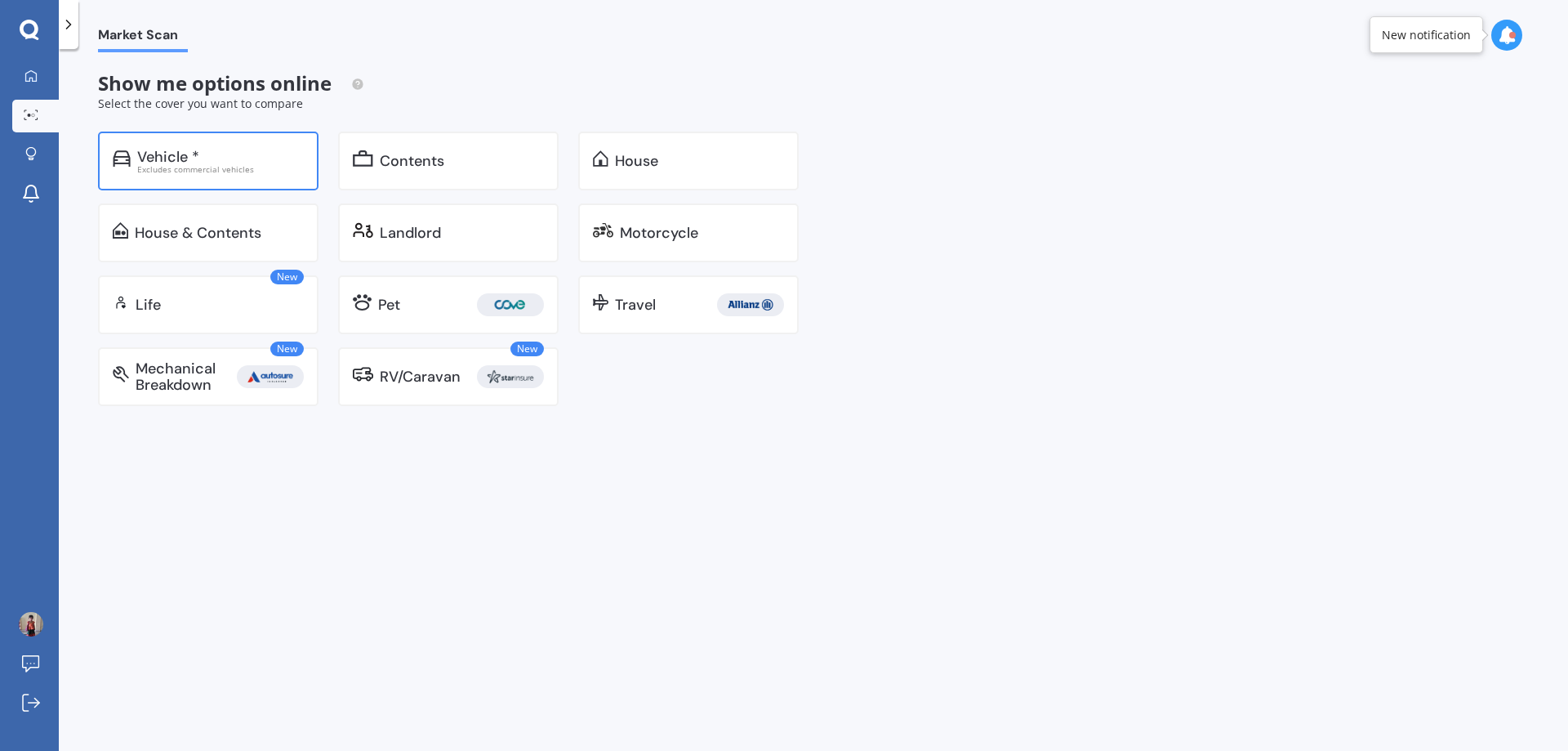
click at [226, 179] on div "Vehicle * Excludes commercial vehicles" at bounding box center [208, 160] width 221 height 59
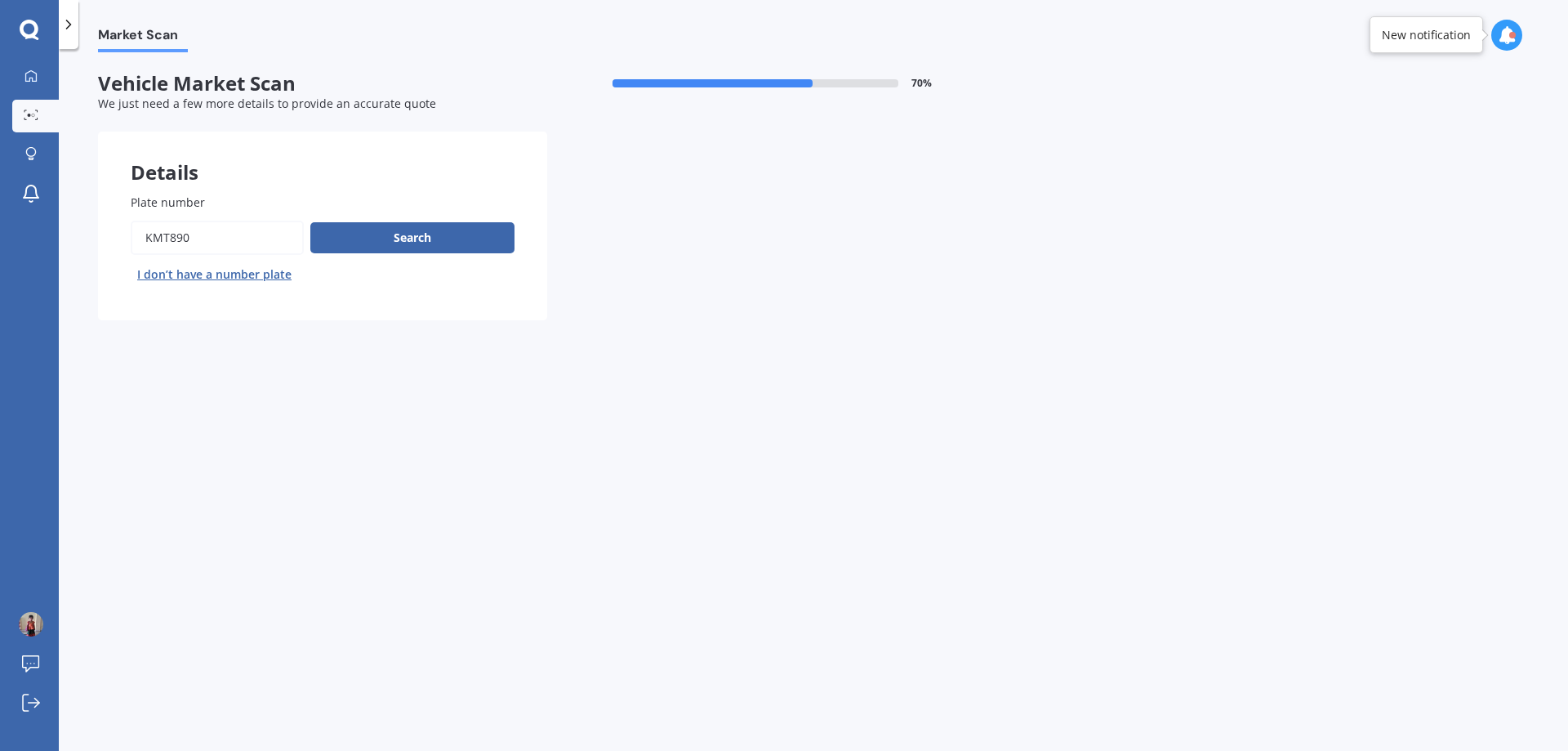
drag, startPoint x: 247, startPoint y: 239, endPoint x: 0, endPoint y: 225, distance: 247.4
click at [44, 240] on div "My Dashboard Market Scan Explore insurance Notifications [PERSON_NAME] Reddy Lo…" at bounding box center [784, 375] width 1568 height 751
type input "MSZ235"
click at [434, 221] on div "Search I don’t have a number plate" at bounding box center [323, 254] width 384 height 67
click at [431, 227] on button "Search" at bounding box center [412, 237] width 204 height 31
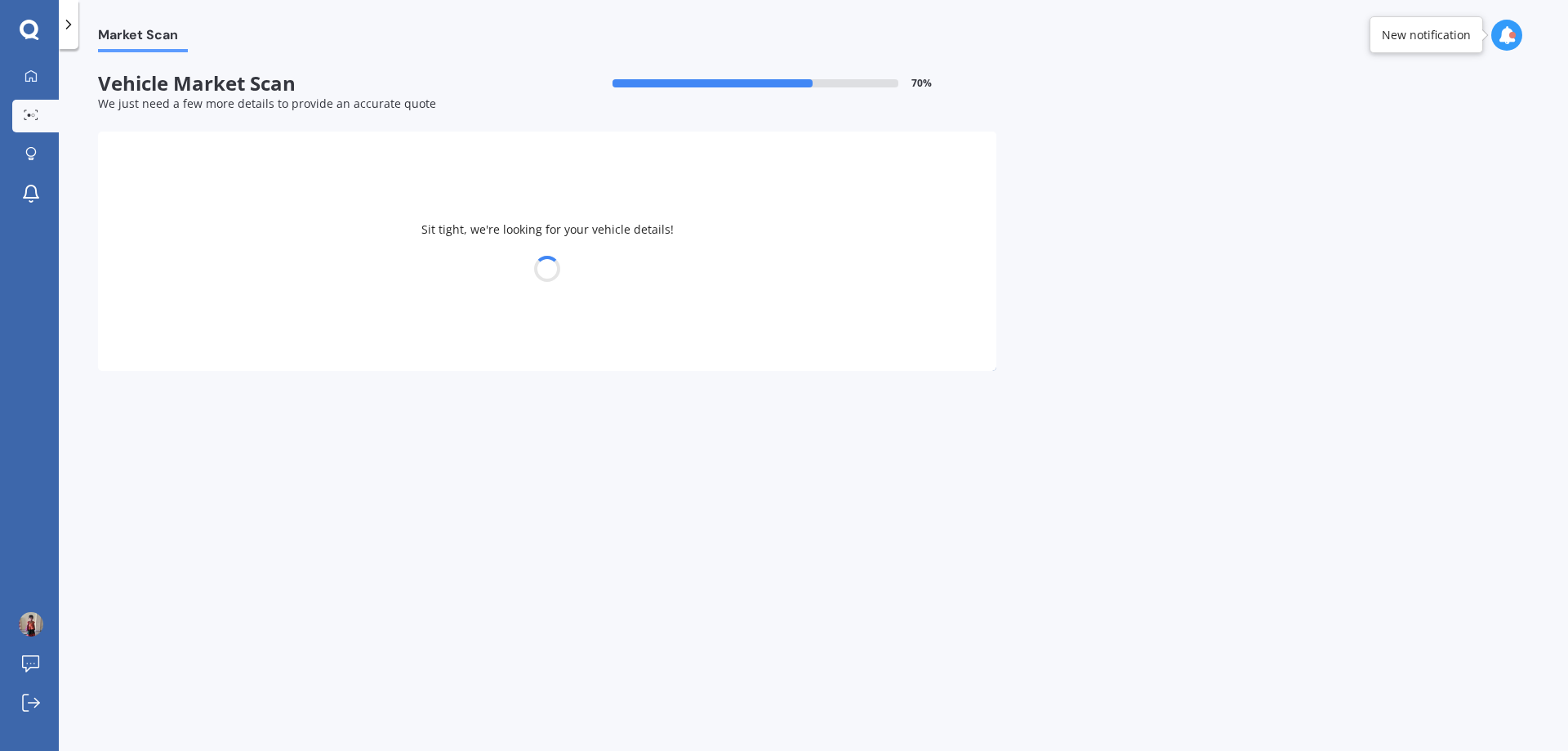
select select "TOYOTA"
select select "PRIUS"
select select "01"
select select "05"
select select "1986"
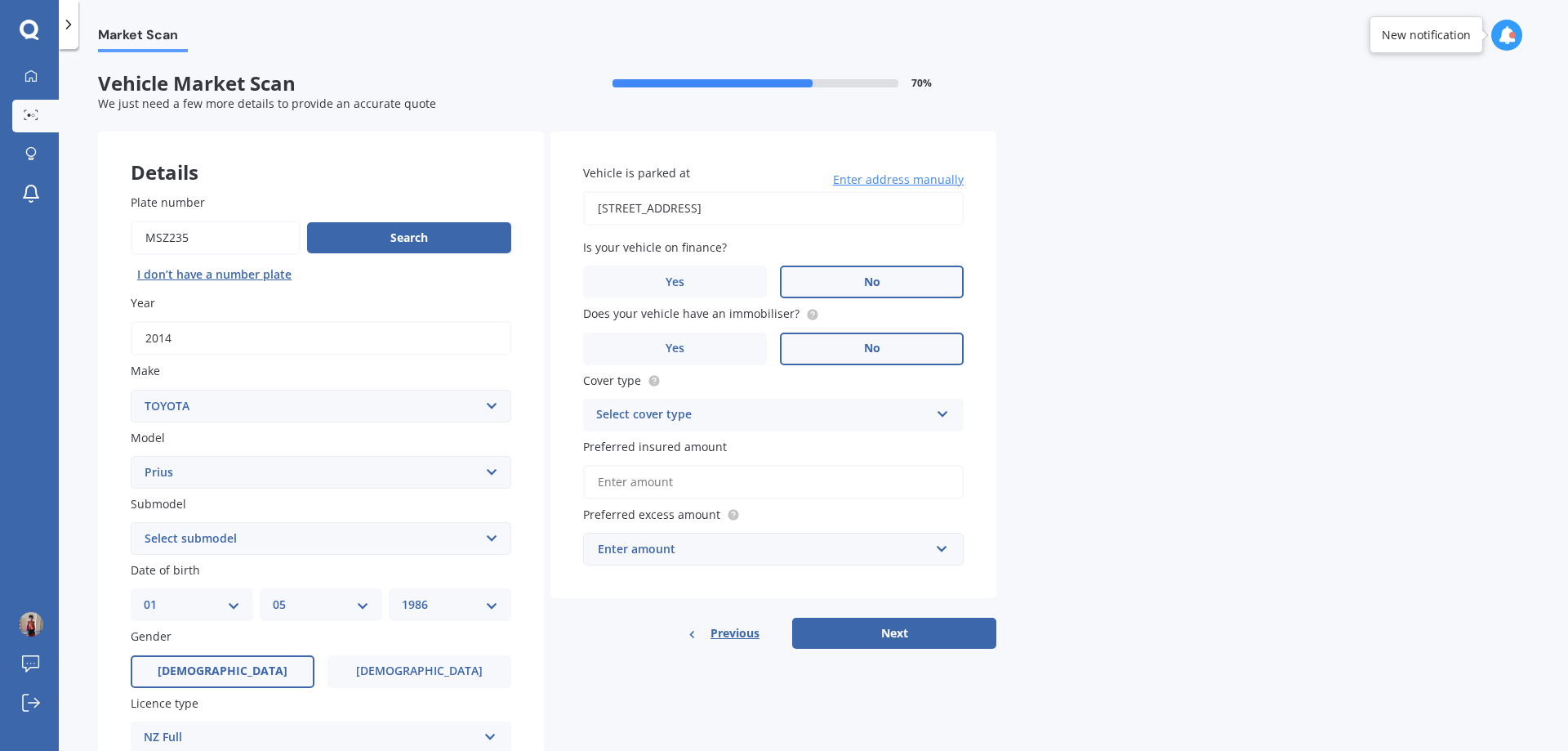
click at [421, 540] on select "Select submodel (All other) Hybrid" at bounding box center [321, 538] width 381 height 32
select select "HYBRID"
click at [131, 522] on select "Select submodel (All other) Hybrid" at bounding box center [321, 538] width 381 height 32
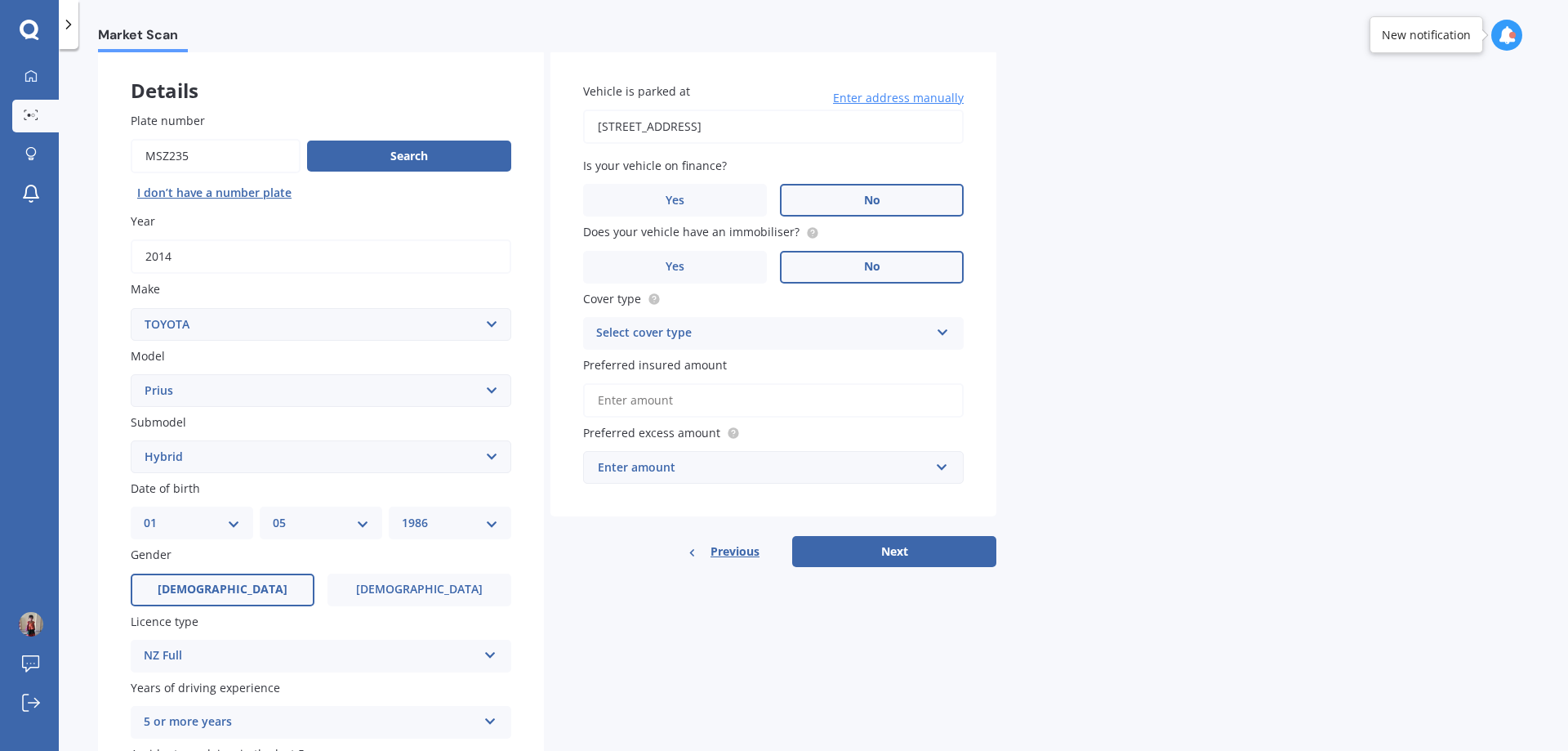
click at [848, 339] on div "Select cover type" at bounding box center [763, 334] width 334 height 20
click at [762, 371] on div "Comprehensive" at bounding box center [774, 365] width 379 height 30
click at [742, 397] on input "Preferred insured amount" at bounding box center [774, 400] width 381 height 34
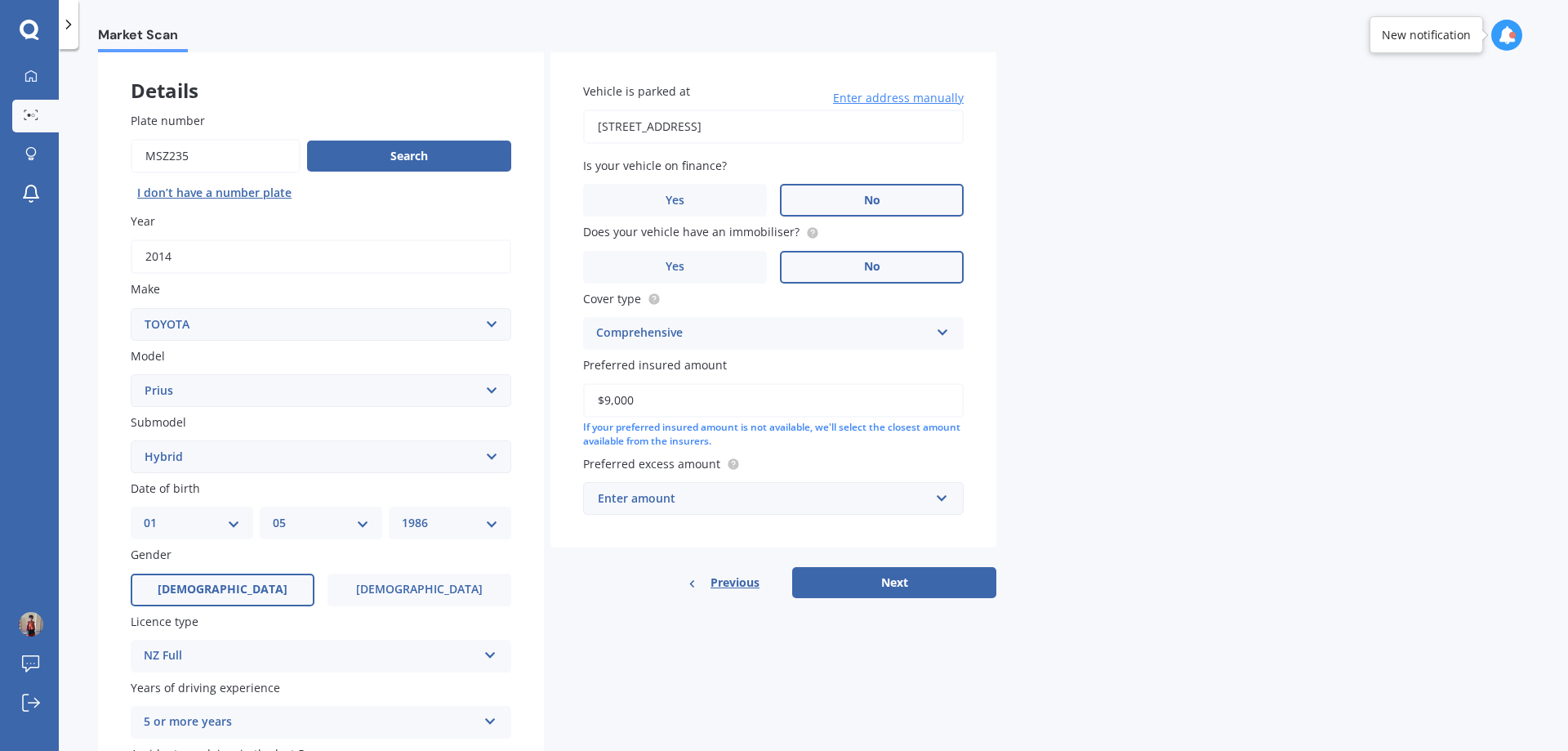
type input "$9,000"
click at [882, 513] on input "text" at bounding box center [768, 498] width 366 height 31
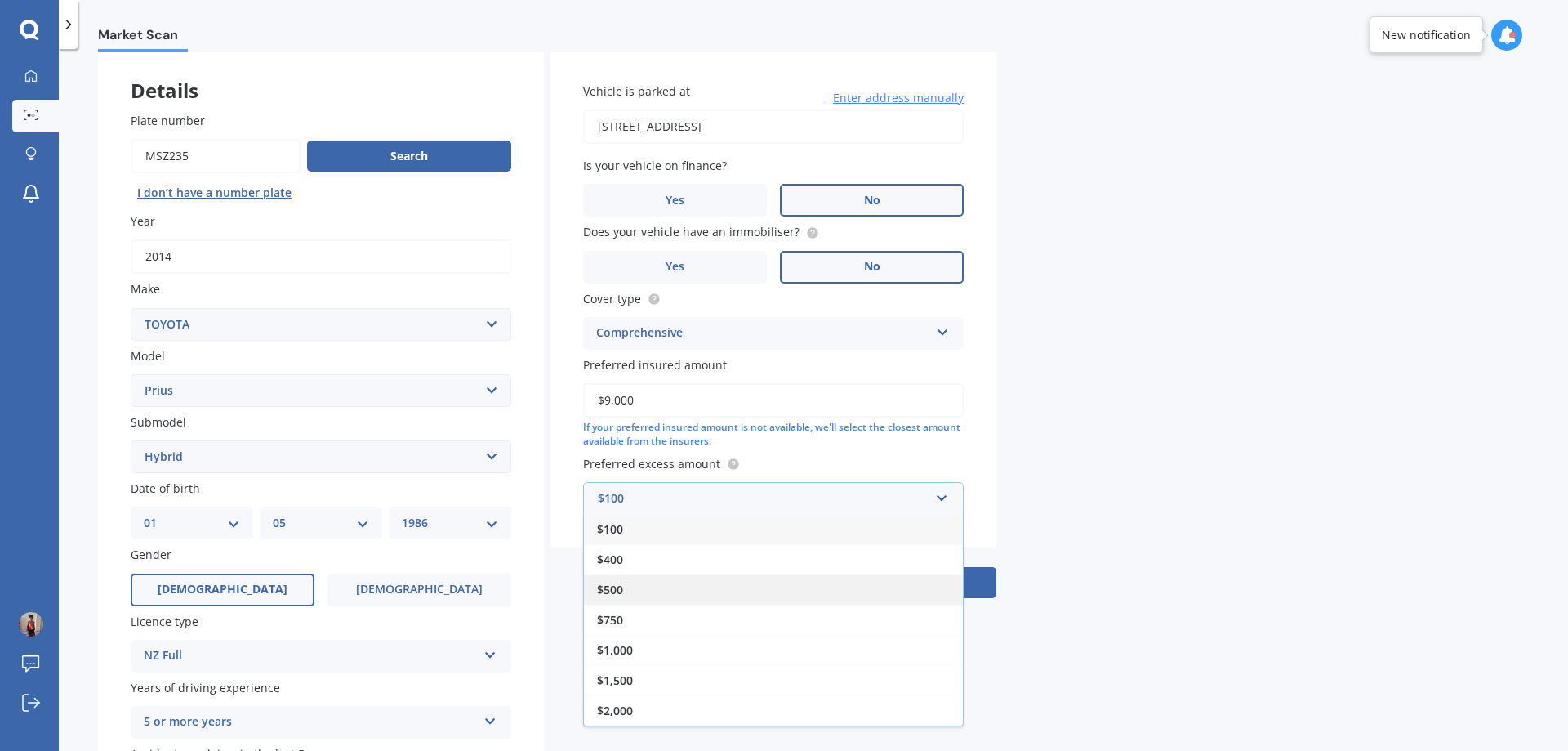
click at [709, 595] on div "$500" at bounding box center [774, 590] width 379 height 31
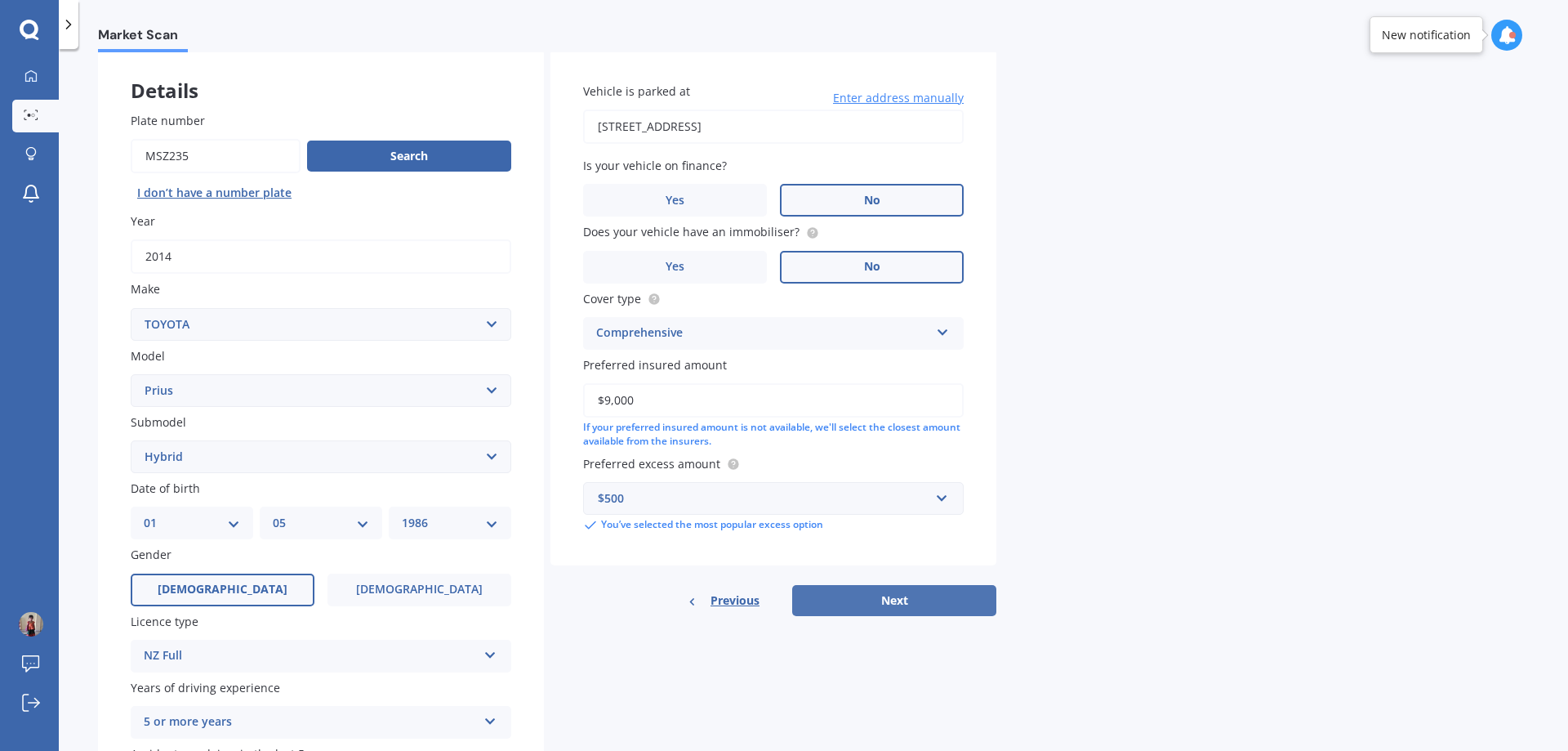
click at [949, 609] on button "Next" at bounding box center [894, 600] width 204 height 31
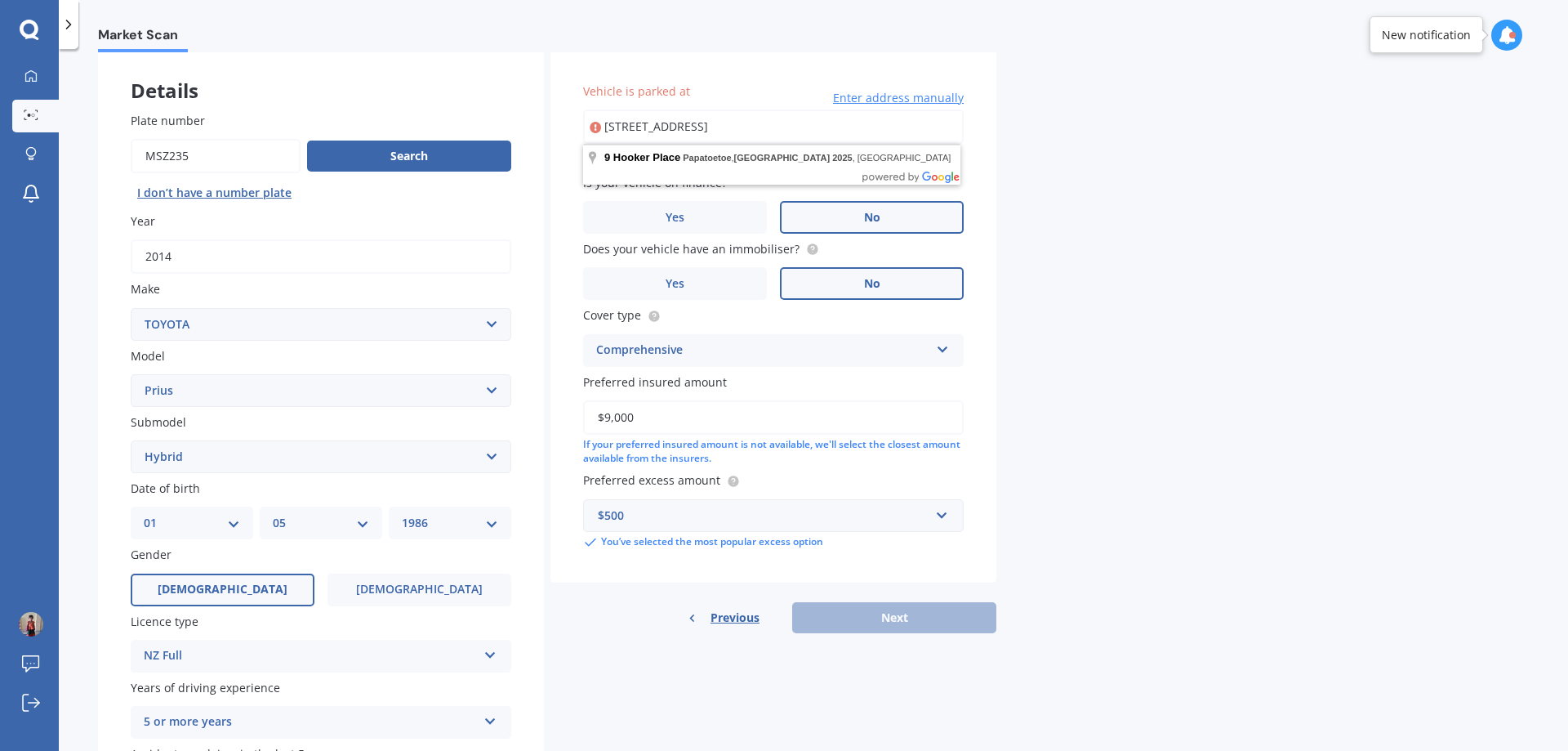
click at [922, 134] on input "[STREET_ADDRESS]" at bounding box center [774, 126] width 381 height 34
type input "[STREET_ADDRESS]"
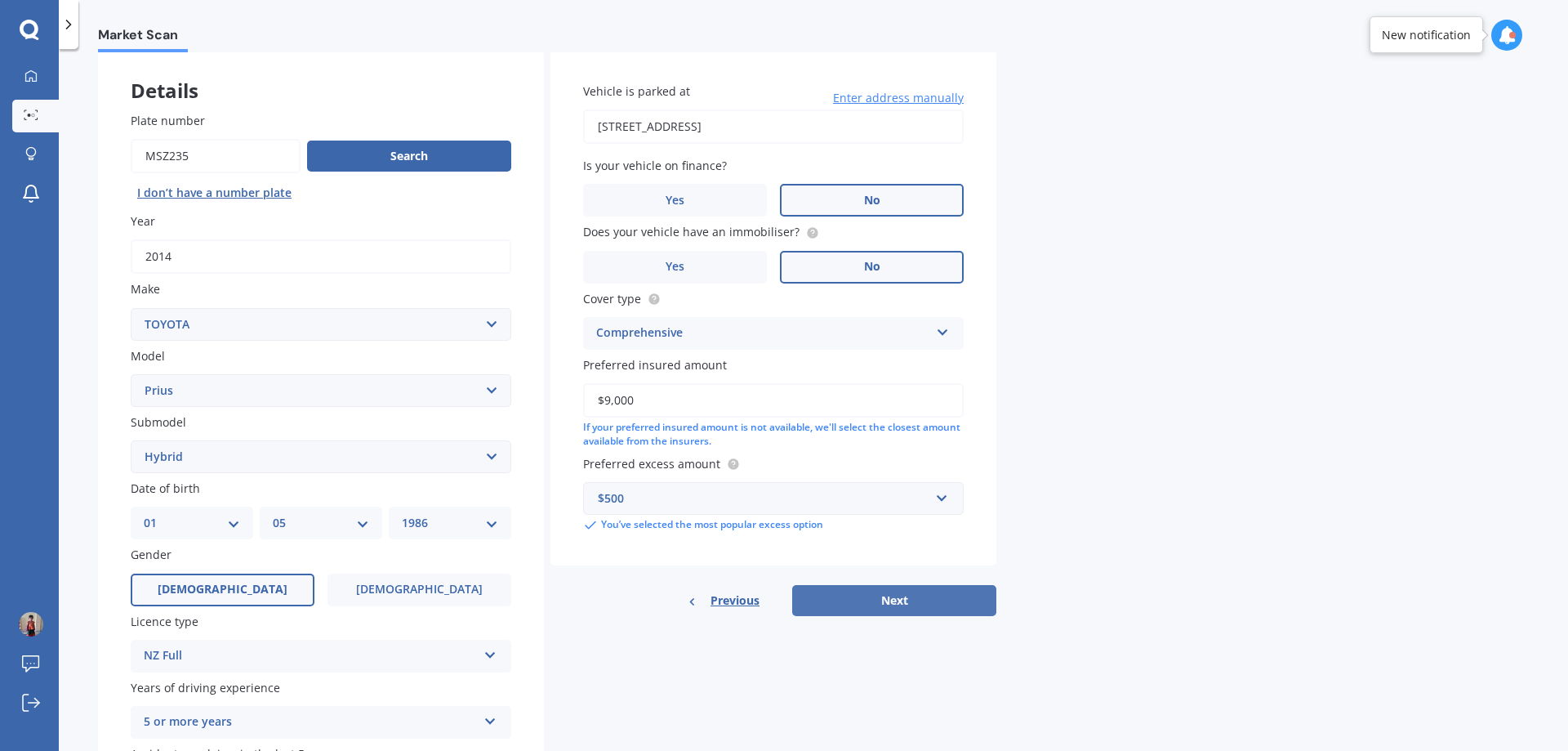
click at [924, 596] on button "Next" at bounding box center [894, 600] width 204 height 31
select select "01"
select select "05"
select select "1986"
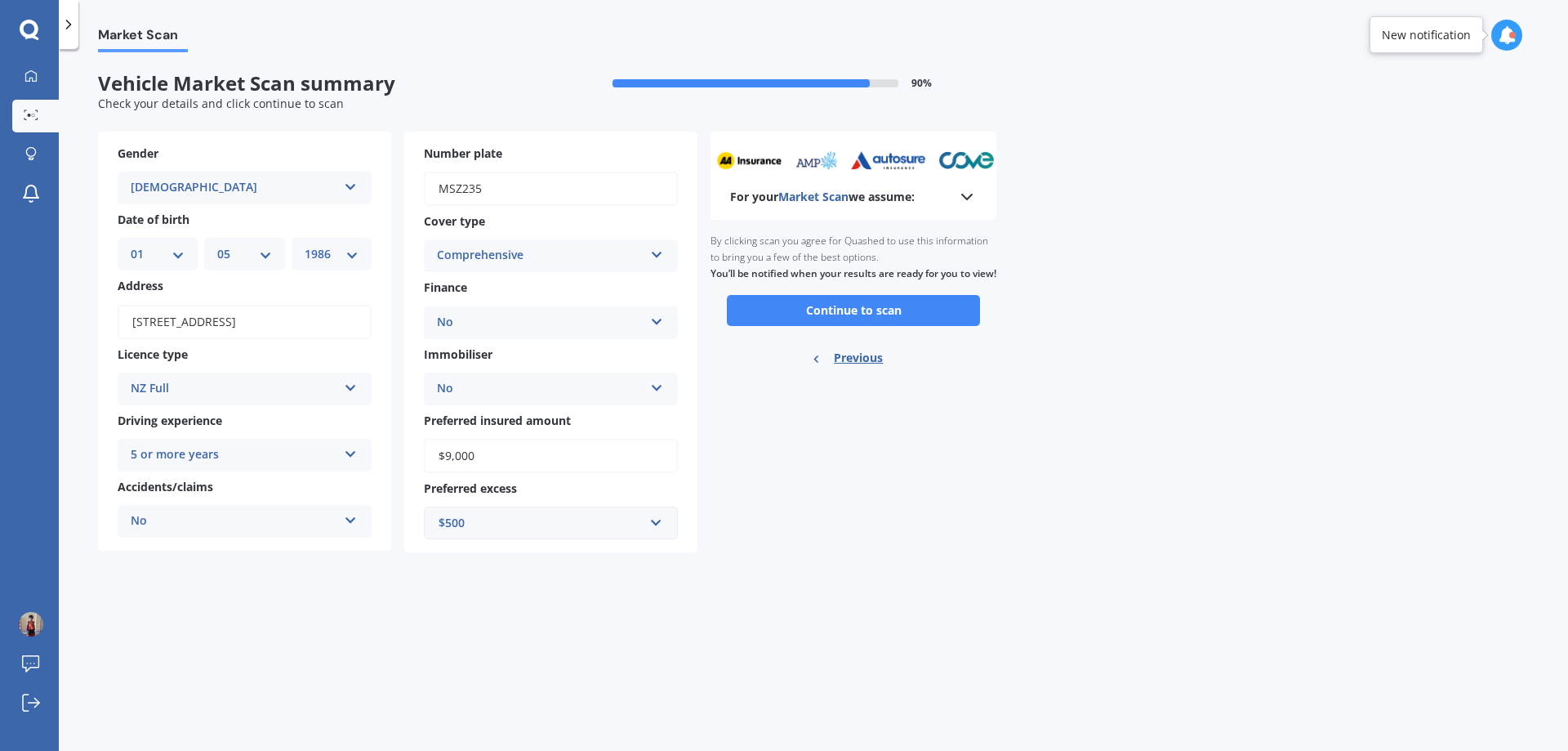
scroll to position [0, 0]
click at [871, 320] on button "Continue to scan" at bounding box center [853, 310] width 253 height 31
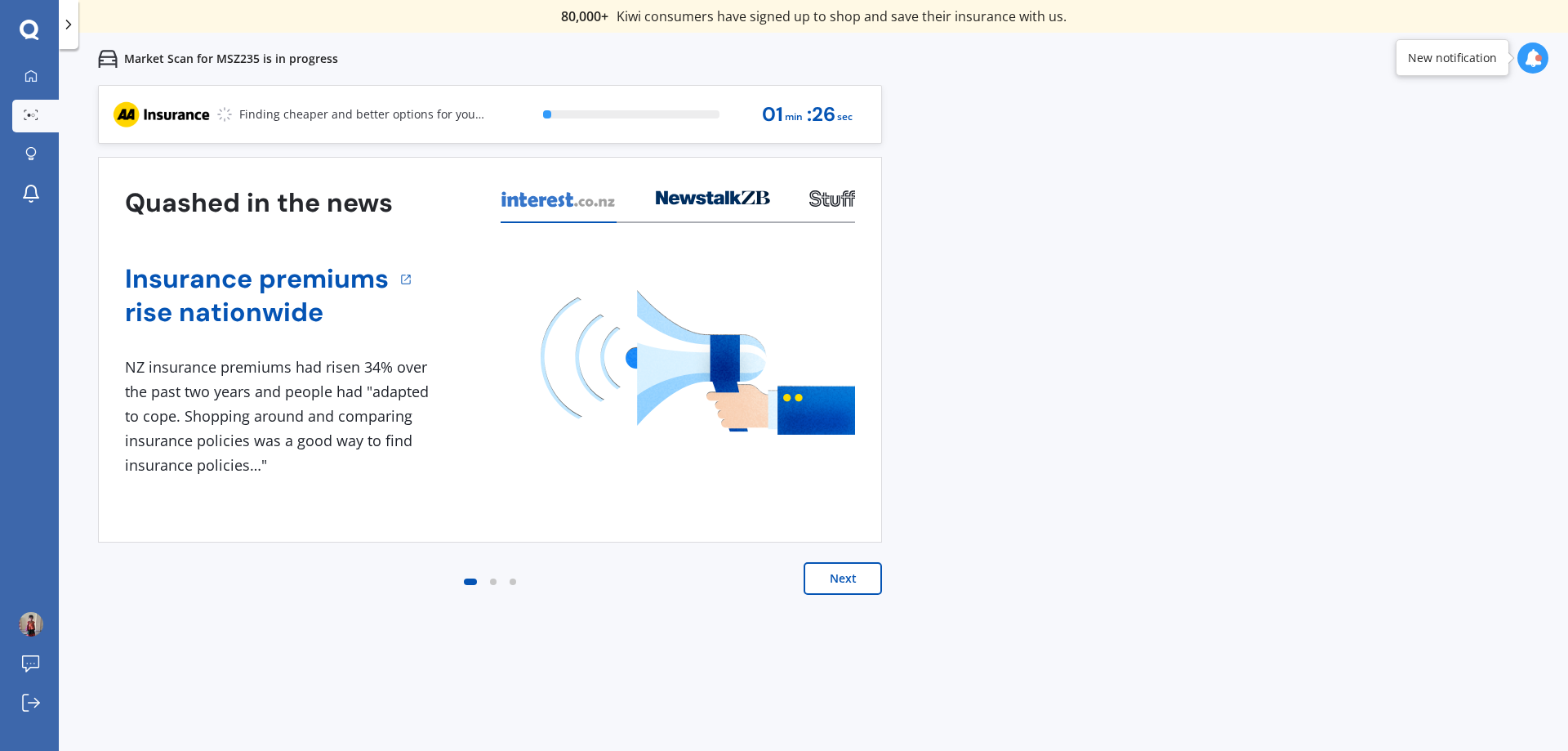
click at [886, 567] on div "Previous 80,000+ [DEMOGRAPHIC_DATA] consumers have signed up to shop and save t…" at bounding box center [813, 460] width 1509 height 751
click at [866, 574] on button "Next" at bounding box center [842, 578] width 78 height 32
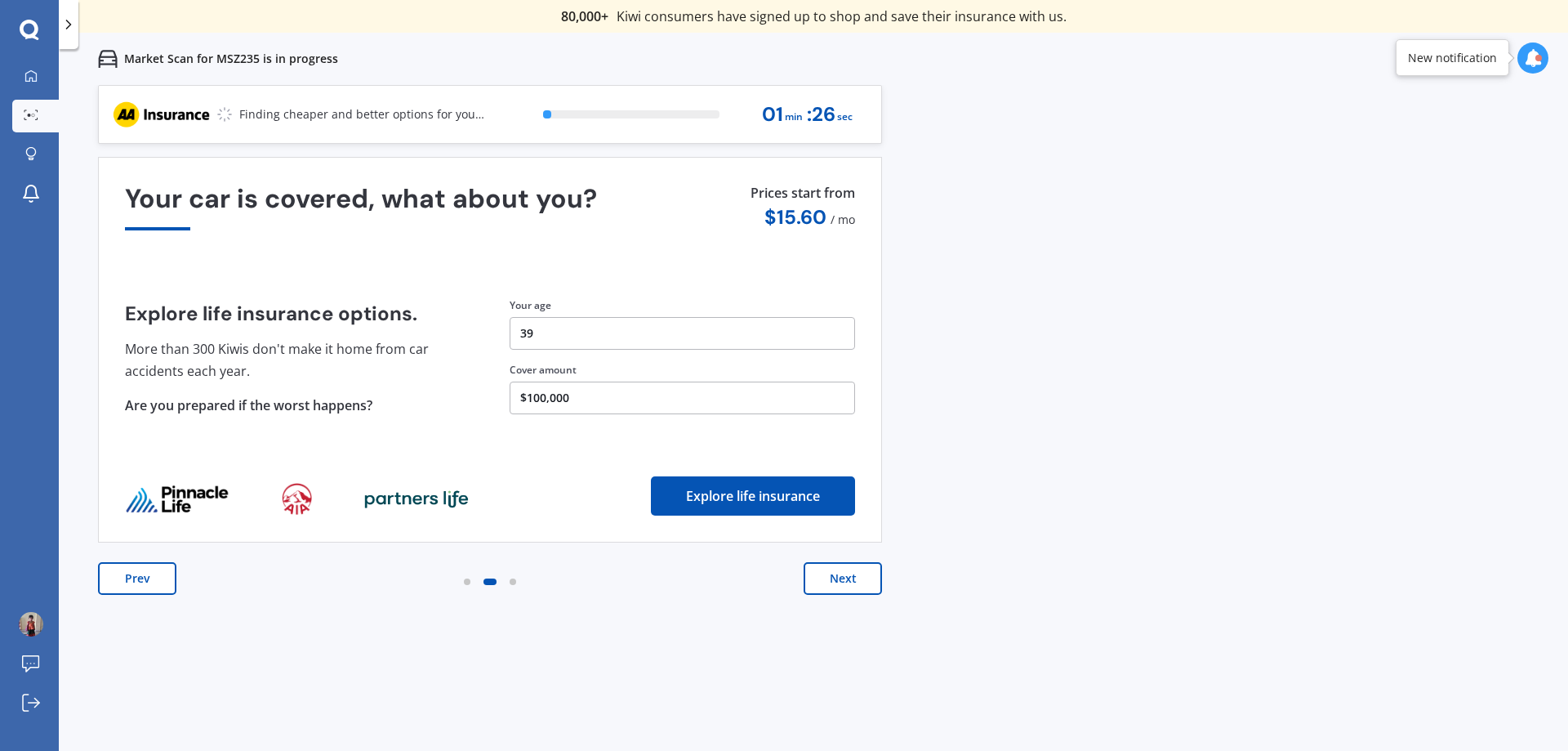
click at [866, 574] on button "Next" at bounding box center [842, 578] width 78 height 32
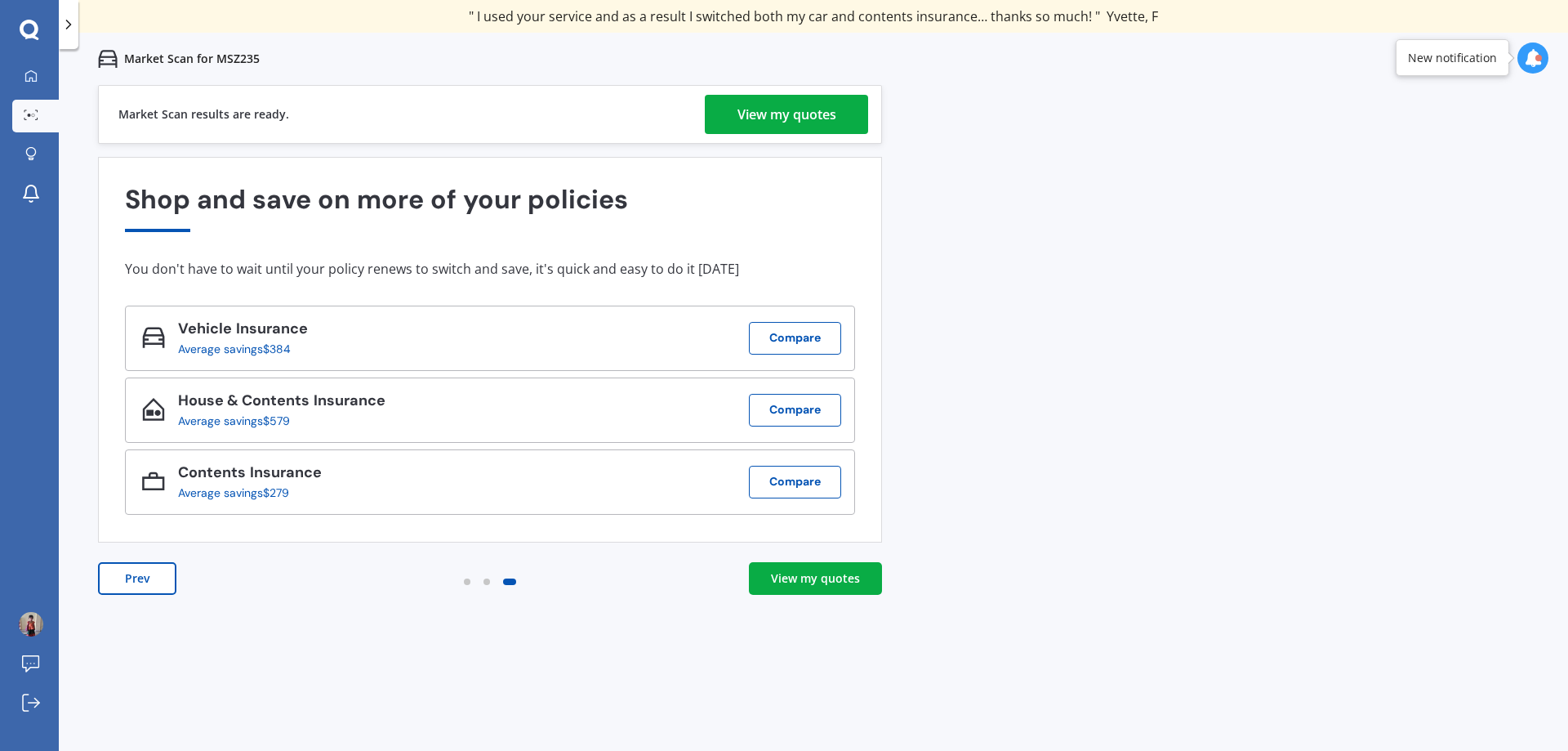
click at [811, 107] on div "View my quotes" at bounding box center [787, 114] width 99 height 39
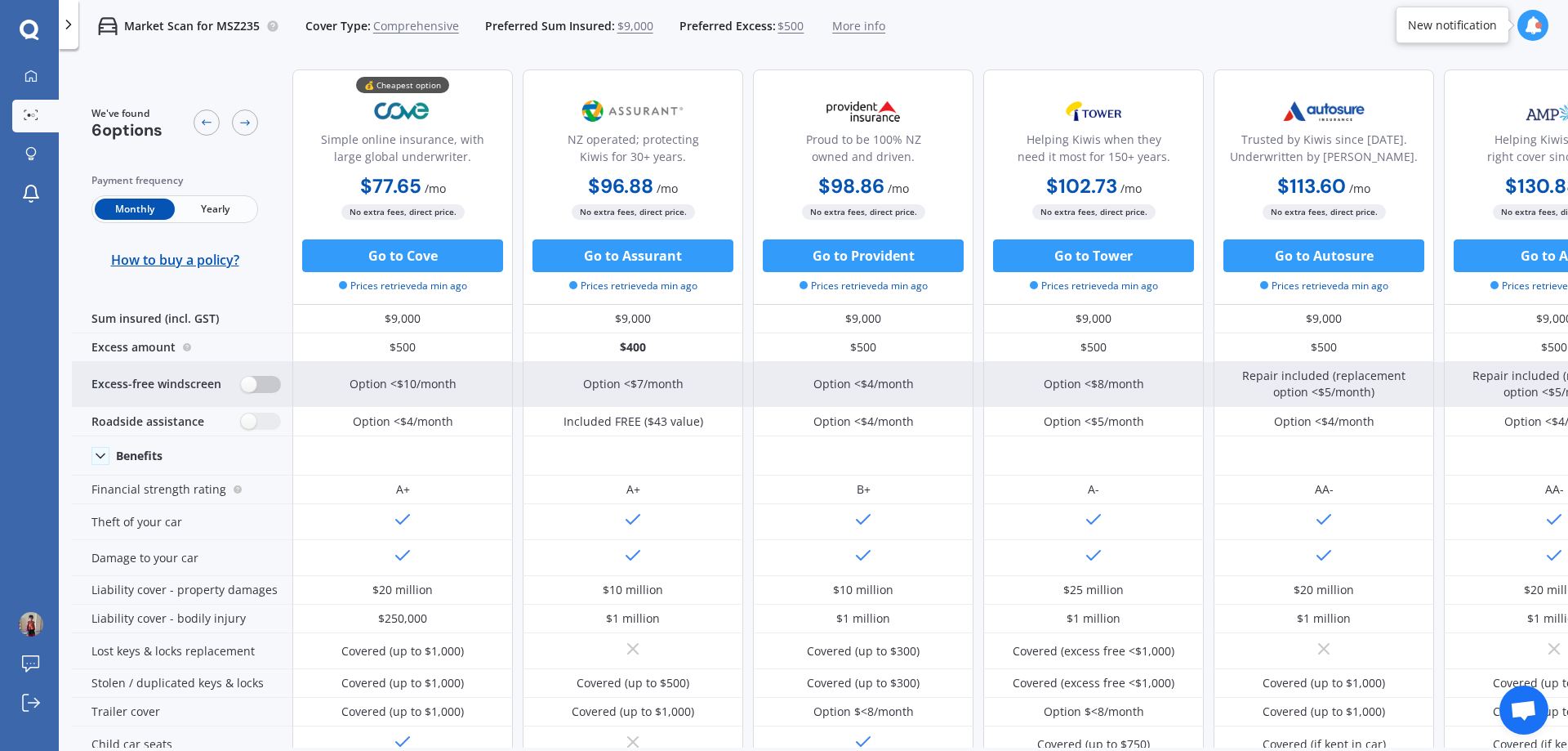
click at [267, 387] on label at bounding box center [261, 384] width 40 height 17
radio input "true"
